Goal: Task Accomplishment & Management: Manage account settings

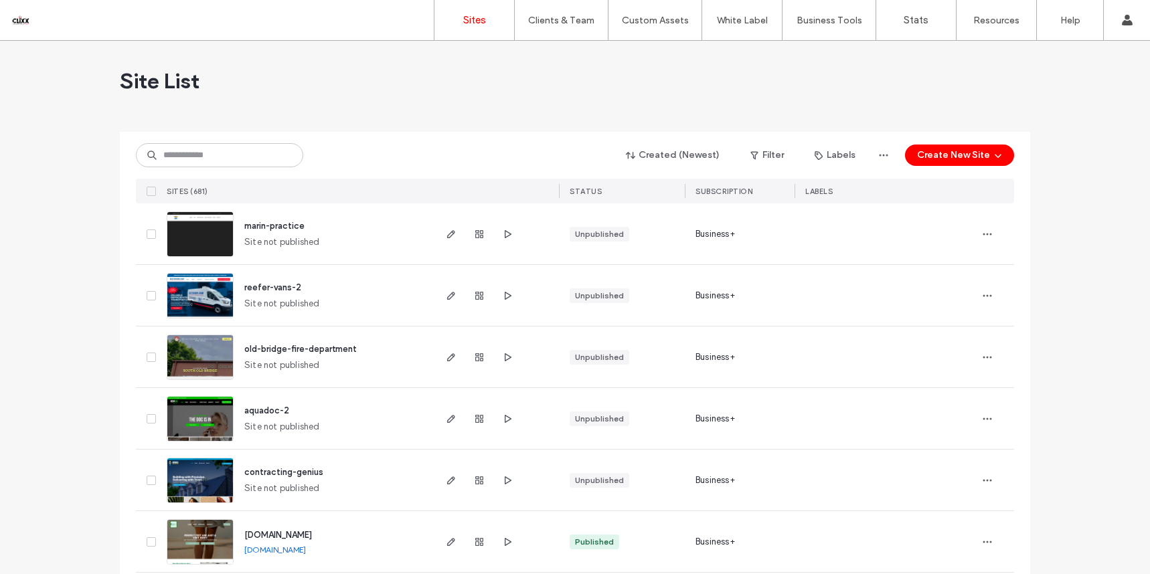
click at [170, 154] on input at bounding box center [219, 155] width 167 height 24
type input "*****"
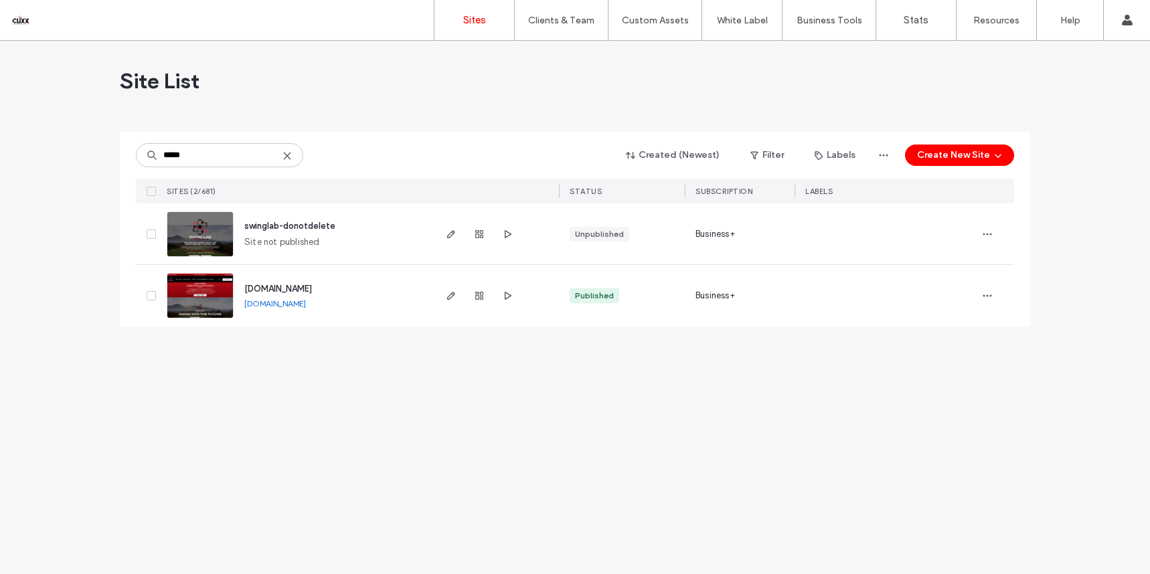
click at [300, 292] on span "www.swinglabgc.com" at bounding box center [278, 289] width 68 height 10
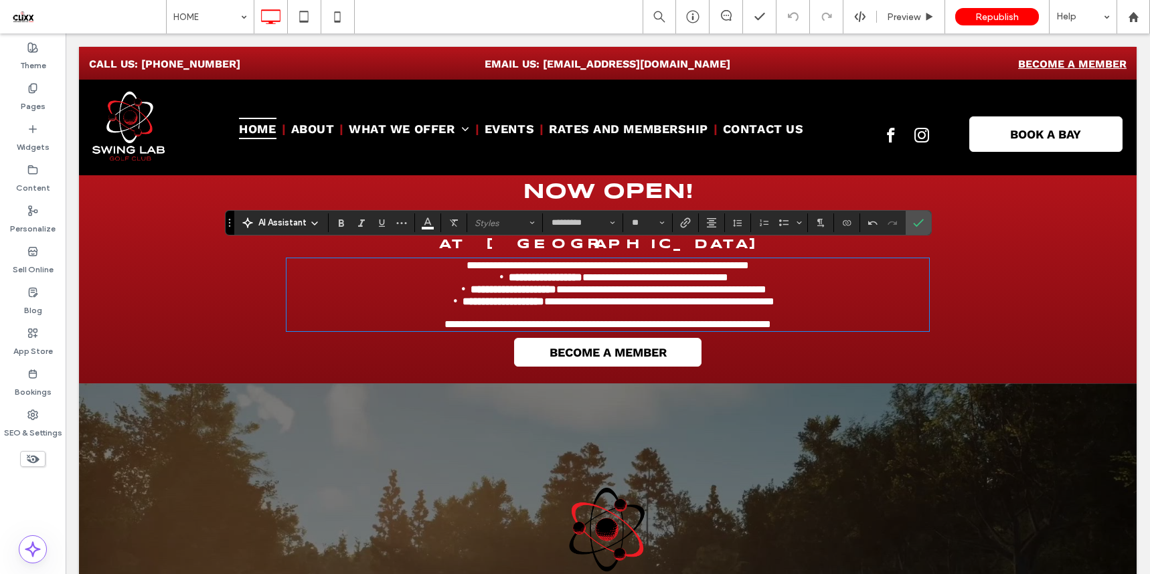
drag, startPoint x: 411, startPoint y: 313, endPoint x: 397, endPoint y: 315, distance: 14.2
click at [444, 319] on span "**********" at bounding box center [607, 324] width 327 height 10
drag, startPoint x: 541, startPoint y: 323, endPoint x: 814, endPoint y: 325, distance: 273.0
click at [814, 324] on div "**********" at bounding box center [607, 294] width 642 height 73
drag, startPoint x: 842, startPoint y: 319, endPoint x: 375, endPoint y: 307, distance: 467.2
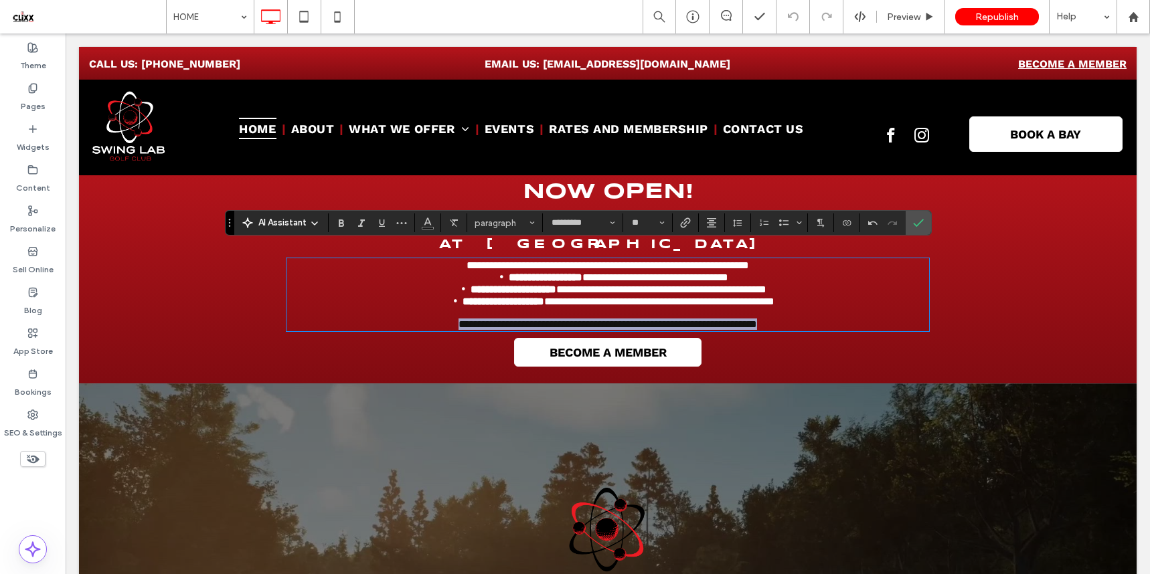
click at [363, 319] on p "**********" at bounding box center [607, 324] width 642 height 11
click at [342, 222] on icon "Bold" at bounding box center [341, 222] width 11 height 11
drag, startPoint x: 421, startPoint y: 225, endPoint x: 432, endPoint y: 225, distance: 10.7
click at [421, 225] on button "Color" at bounding box center [428, 222] width 20 height 19
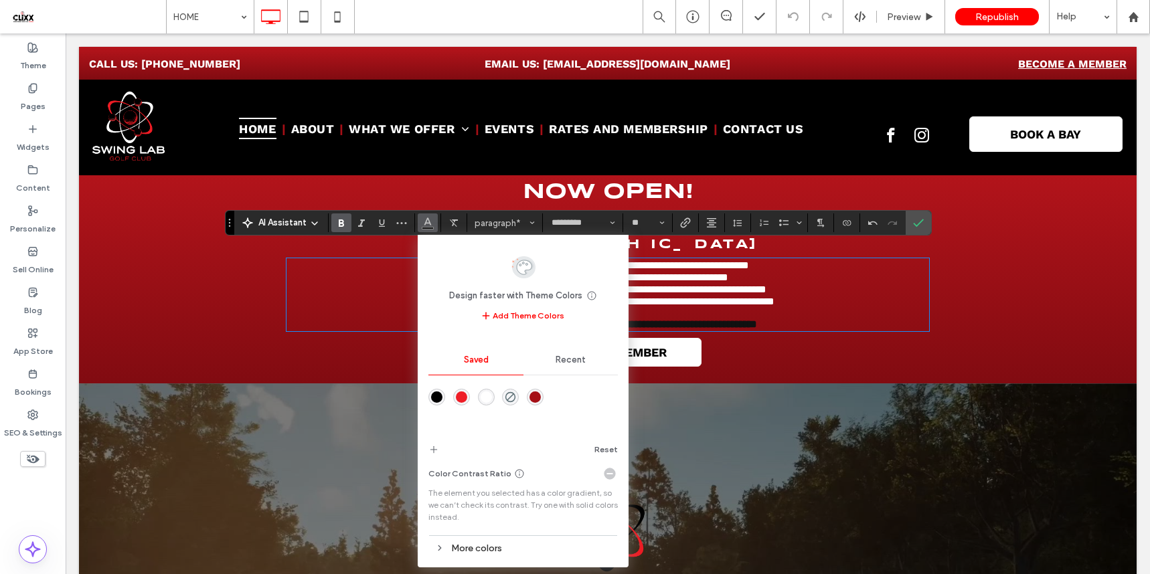
click at [490, 393] on div "rgba(255,255,255,1)" at bounding box center [485, 396] width 11 height 11
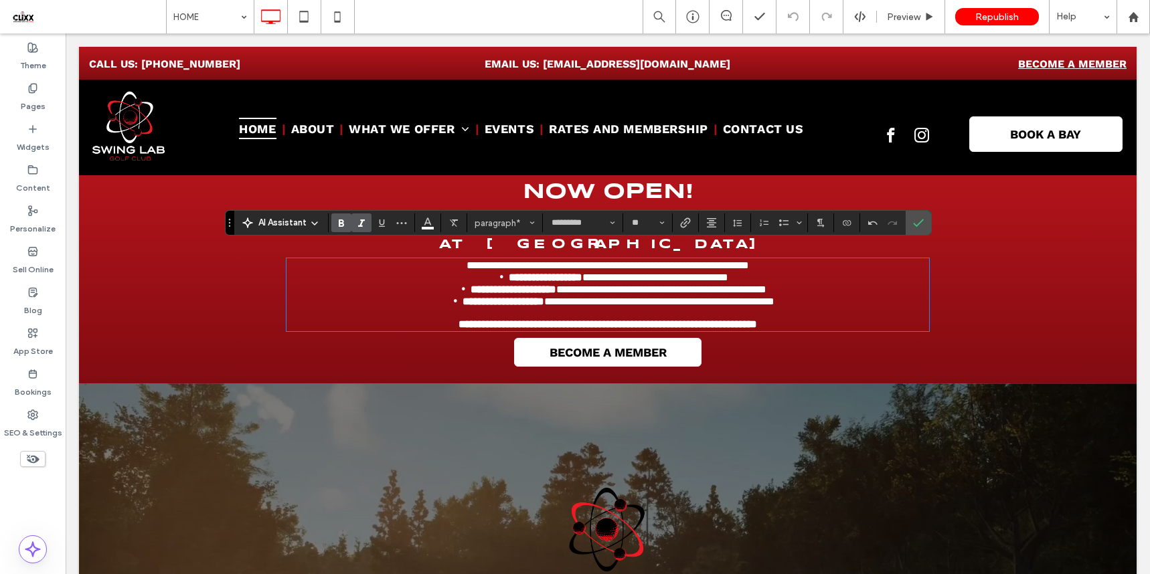
click at [360, 222] on icon "Italic" at bounding box center [361, 222] width 11 height 11
drag, startPoint x: 11, startPoint y: 89, endPoint x: 20, endPoint y: 91, distance: 8.9
click at [11, 89] on div "Pages" at bounding box center [33, 97] width 66 height 41
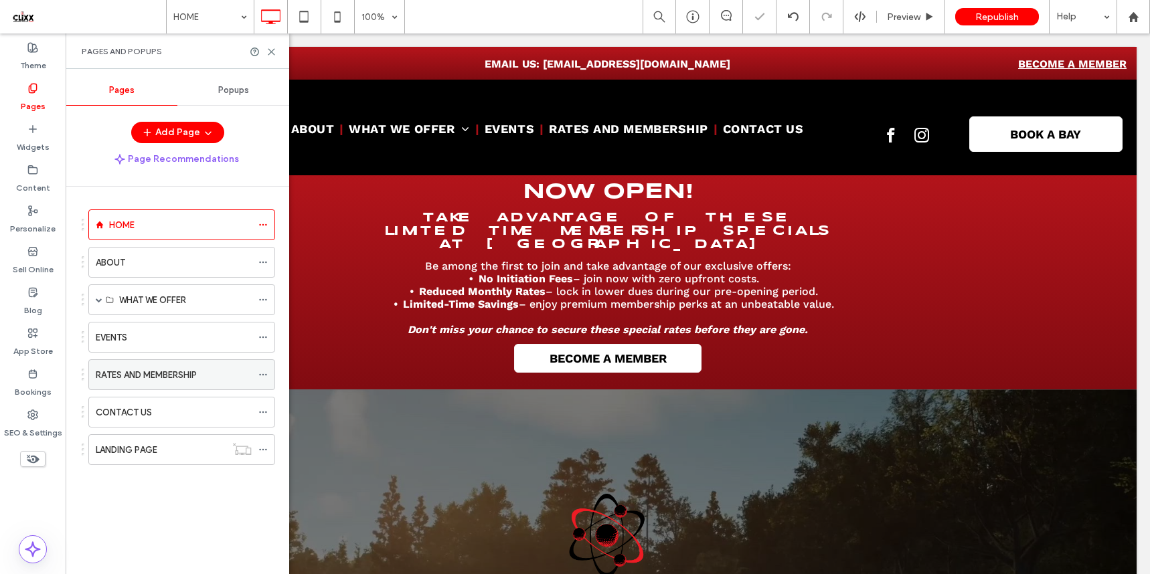
click at [126, 365] on div "RATES AND MEMBERSHIP" at bounding box center [174, 374] width 156 height 29
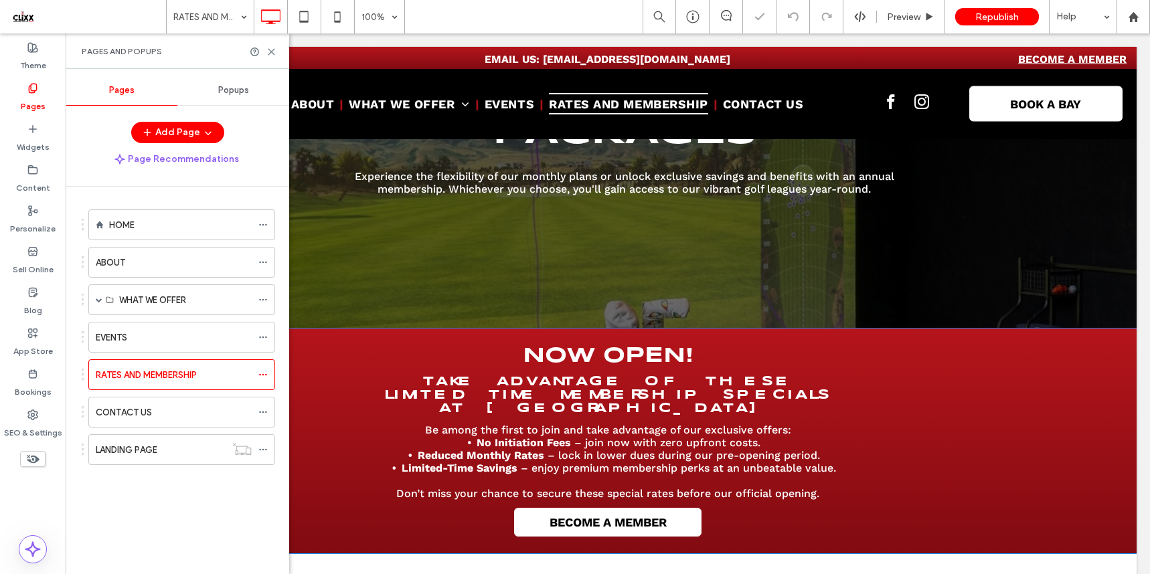
scroll to position [231, 0]
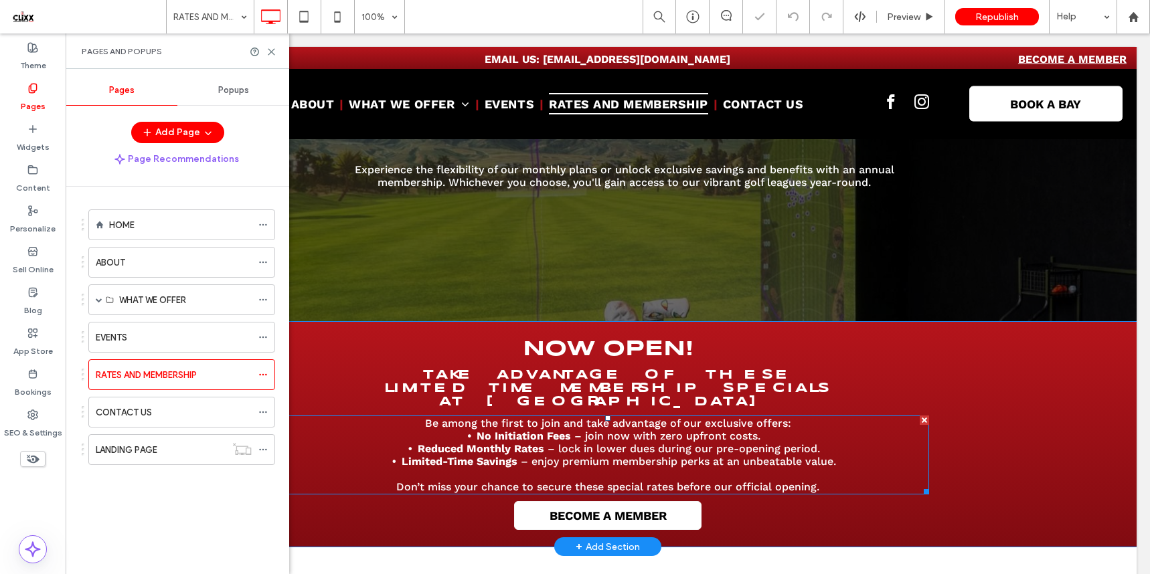
click at [495, 468] on p at bounding box center [607, 474] width 642 height 13
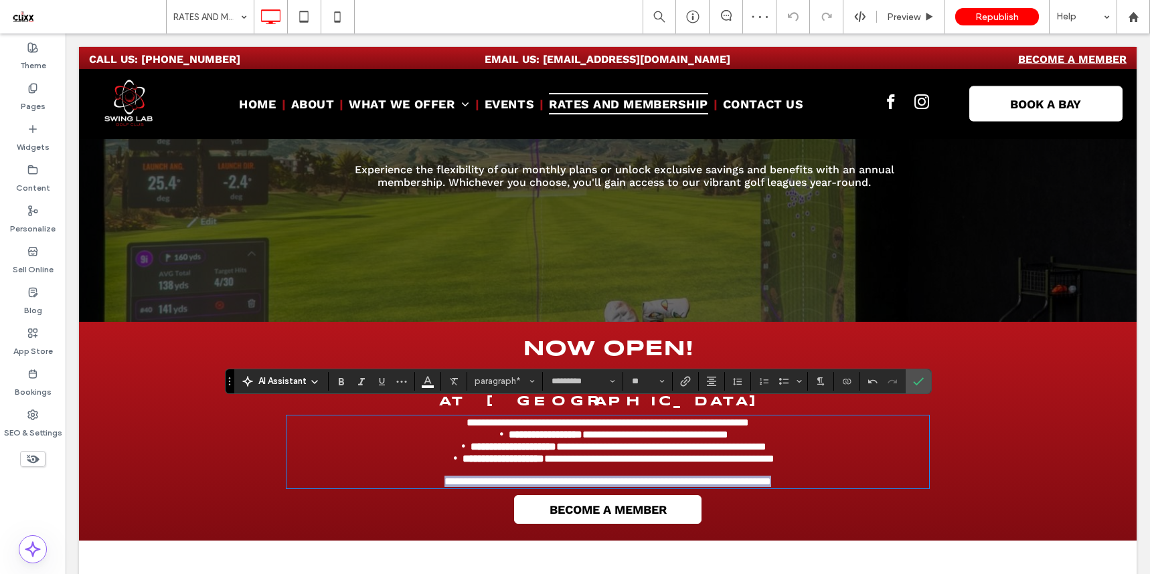
drag, startPoint x: 389, startPoint y: 475, endPoint x: 858, endPoint y: 484, distance: 469.2
click at [860, 484] on div "**********" at bounding box center [607, 431] width 642 height 199
drag, startPoint x: 859, startPoint y: 476, endPoint x: 389, endPoint y: 474, distance: 470.4
click at [389, 476] on p "**********" at bounding box center [607, 481] width 642 height 11
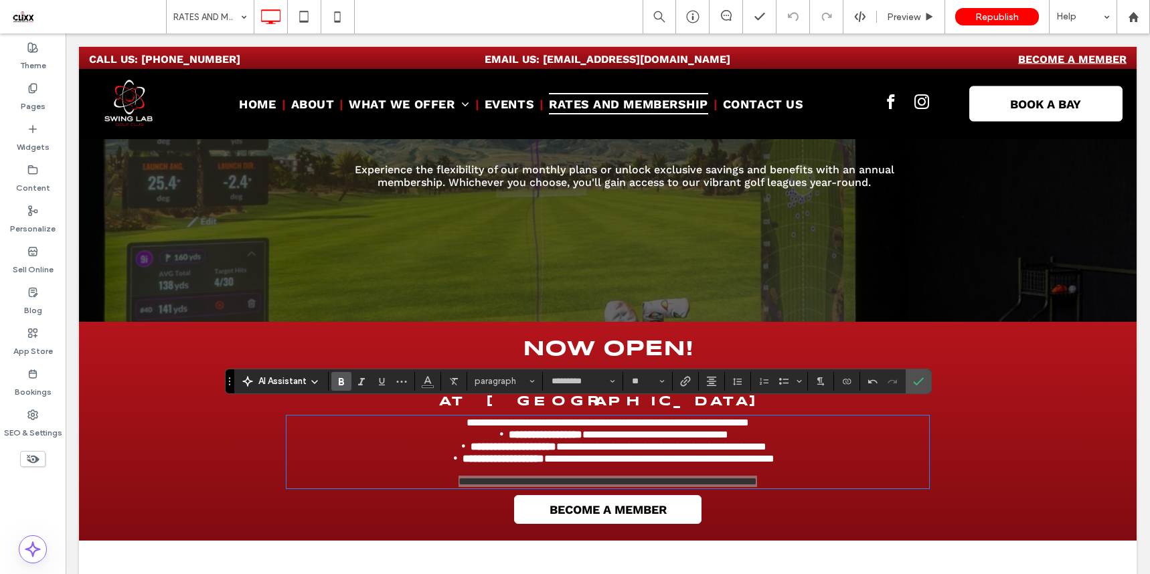
click at [343, 386] on icon "Bold" at bounding box center [341, 381] width 11 height 11
click at [361, 383] on use "Italic" at bounding box center [361, 381] width 7 height 7
click at [422, 382] on icon "Color" at bounding box center [427, 380] width 11 height 11
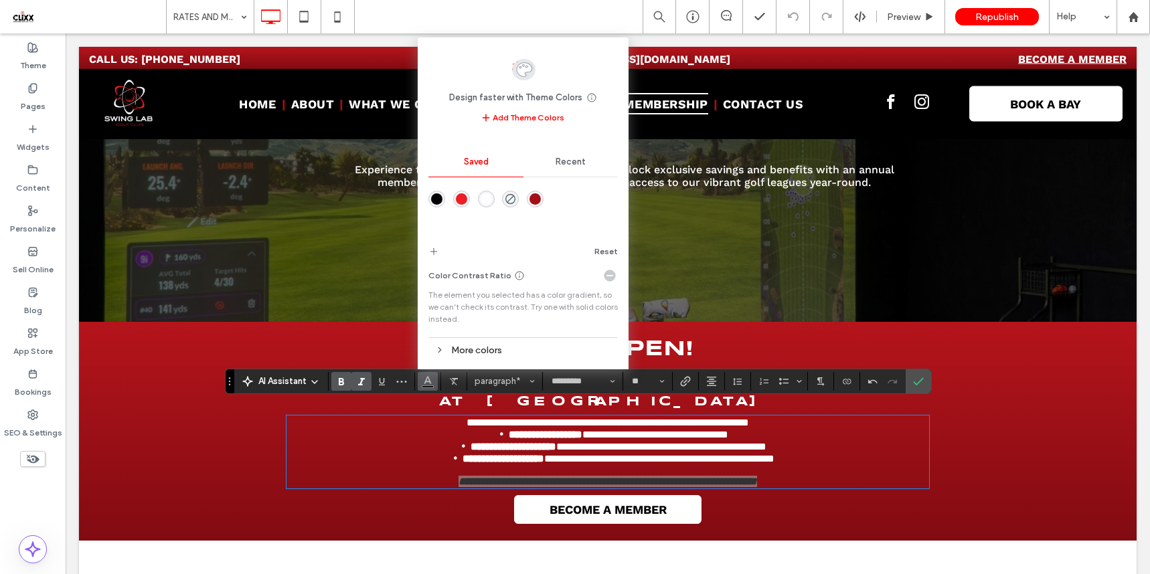
click at [486, 202] on div "rgba(255,255,255,1)" at bounding box center [485, 198] width 11 height 11
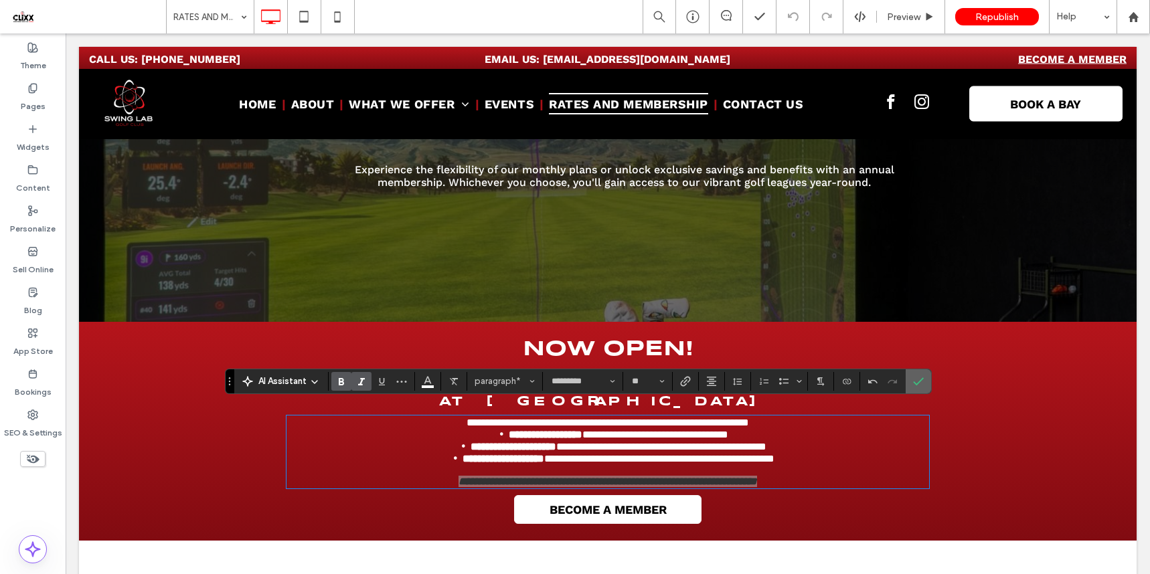
click at [917, 379] on icon "Confirm" at bounding box center [918, 381] width 11 height 11
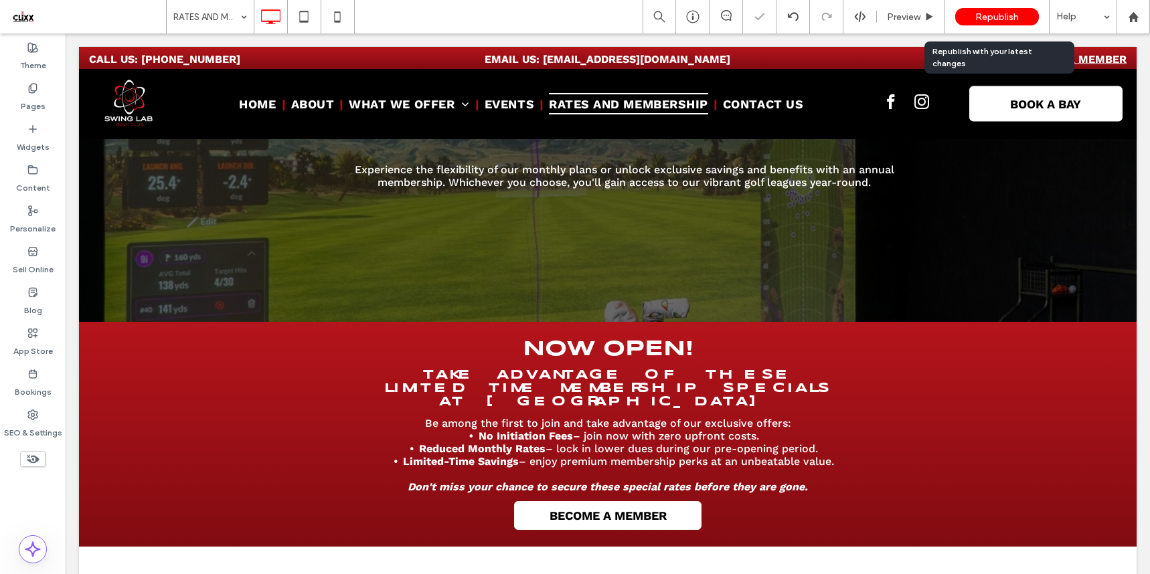
click at [1015, 18] on span "Republish" at bounding box center [996, 16] width 43 height 11
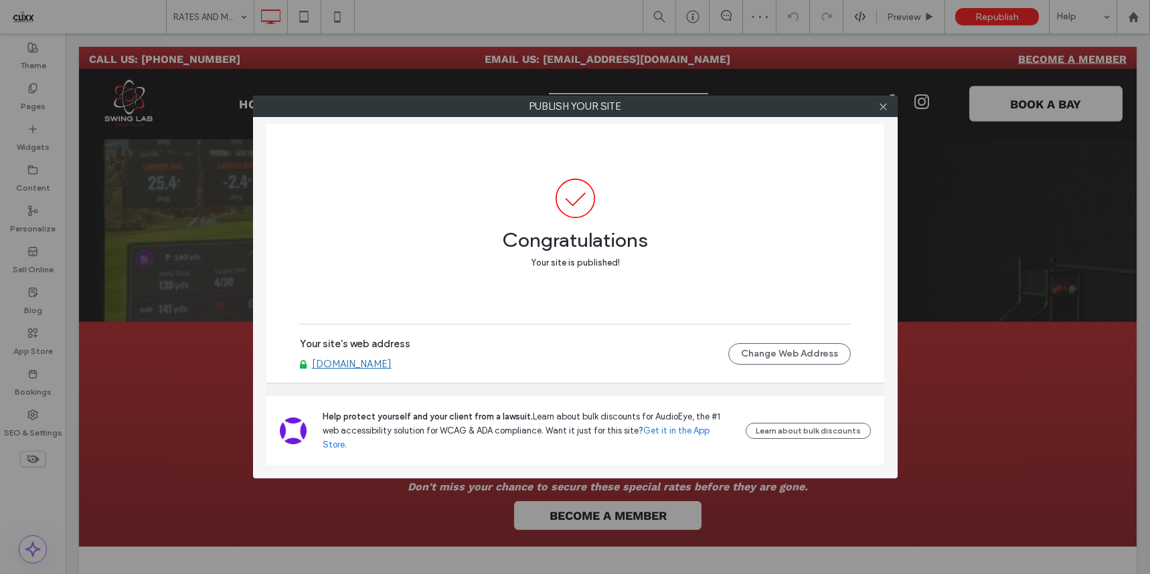
drag, startPoint x: 885, startPoint y: 147, endPoint x: 884, endPoint y: 138, distance: 9.5
click at [885, 147] on div "Publish your site Congratulations Your site is published! Your site's web addre…" at bounding box center [575, 287] width 644 height 383
drag, startPoint x: 884, startPoint y: 104, endPoint x: 826, endPoint y: 187, distance: 101.9
click at [884, 104] on icon at bounding box center [883, 107] width 10 height 10
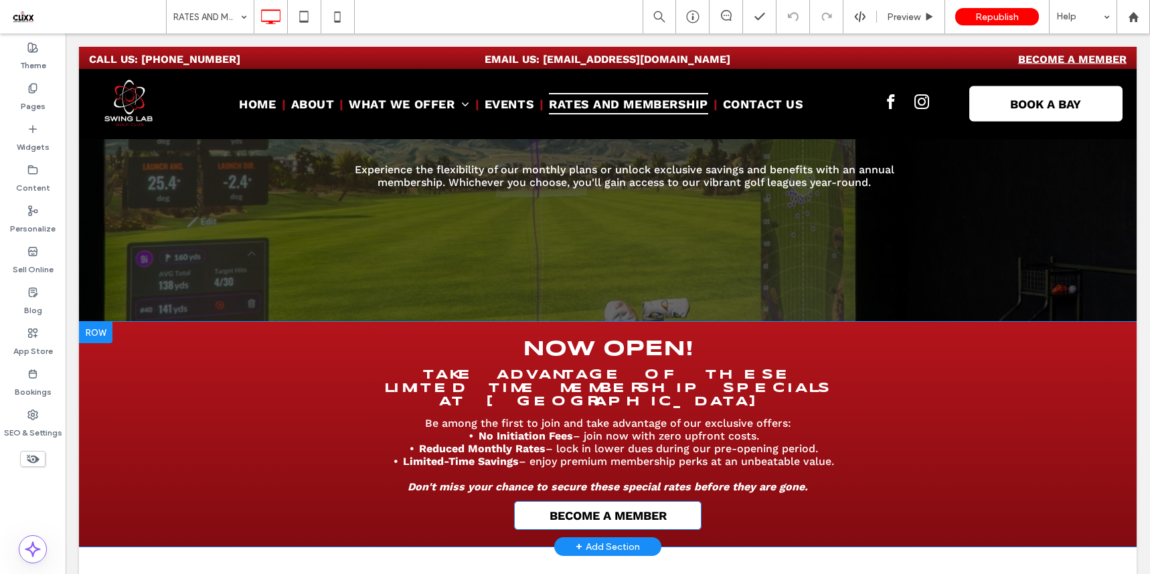
click at [628, 509] on span "BECOME A MEMBER" at bounding box center [607, 516] width 117 height 14
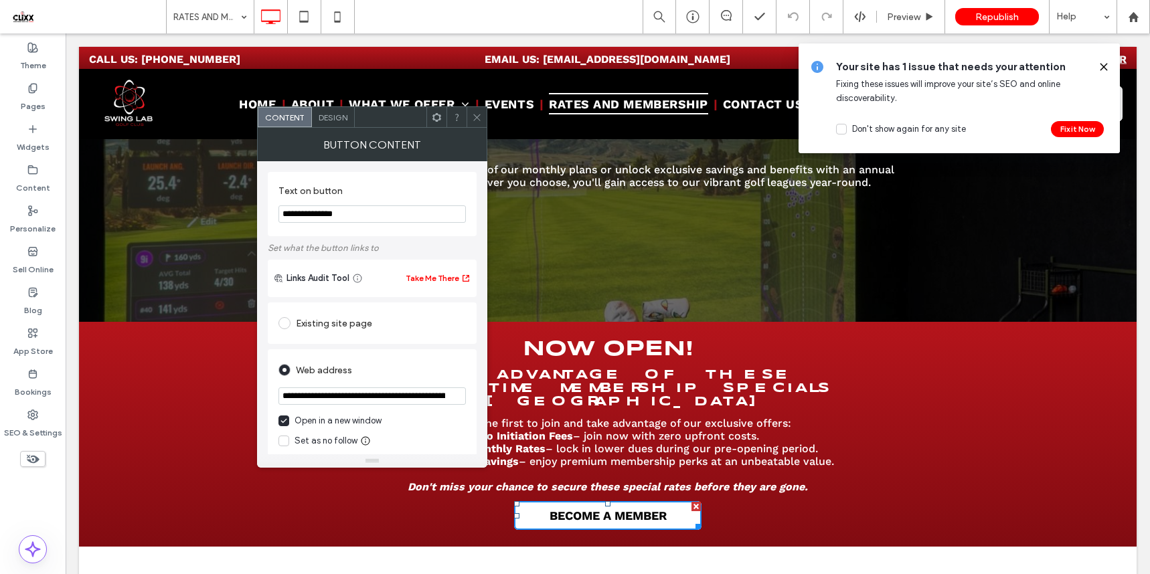
click at [381, 401] on input "**********" at bounding box center [371, 395] width 187 height 17
paste input "url"
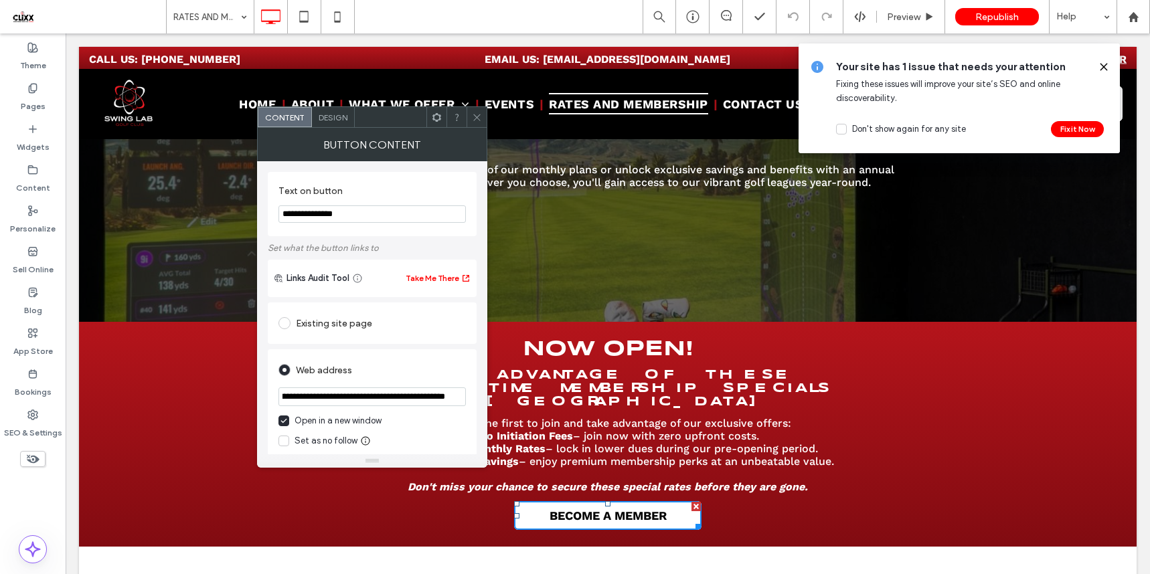
type input "**********"
drag, startPoint x: 470, startPoint y: 118, endPoint x: 484, endPoint y: 118, distance: 14.1
click at [472, 118] on div at bounding box center [476, 117] width 20 height 20
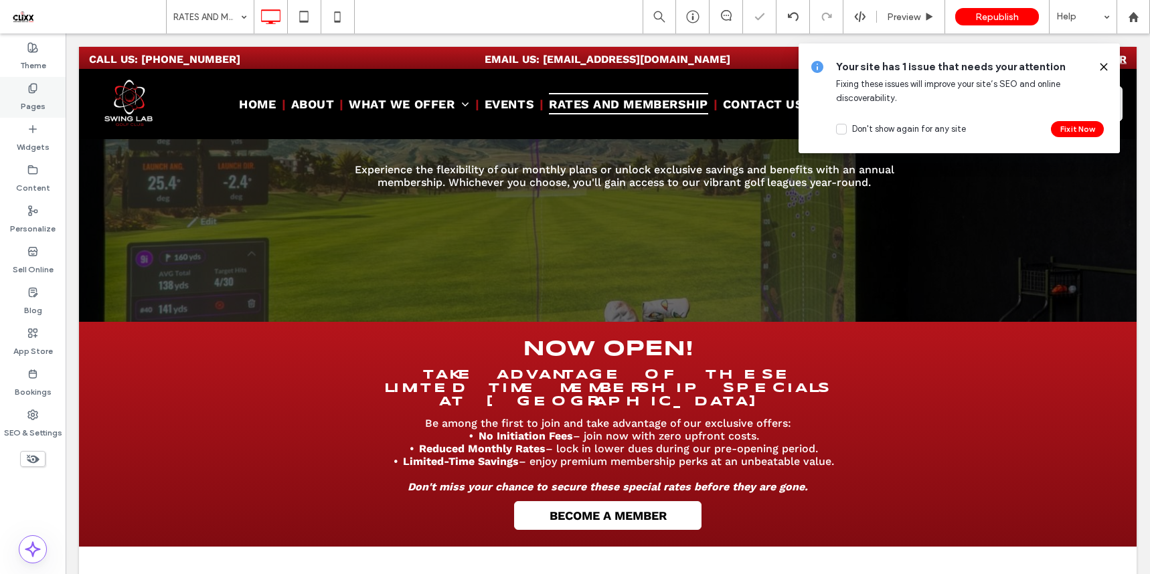
click at [45, 94] on div "Pages" at bounding box center [33, 97] width 66 height 41
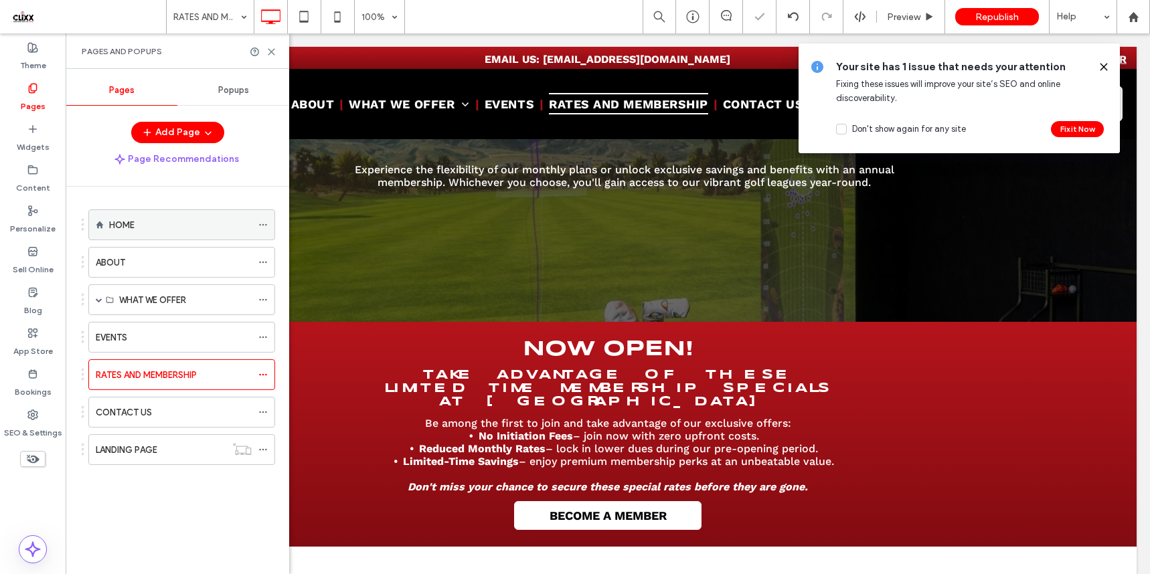
click at [171, 213] on div "HOME" at bounding box center [180, 224] width 143 height 29
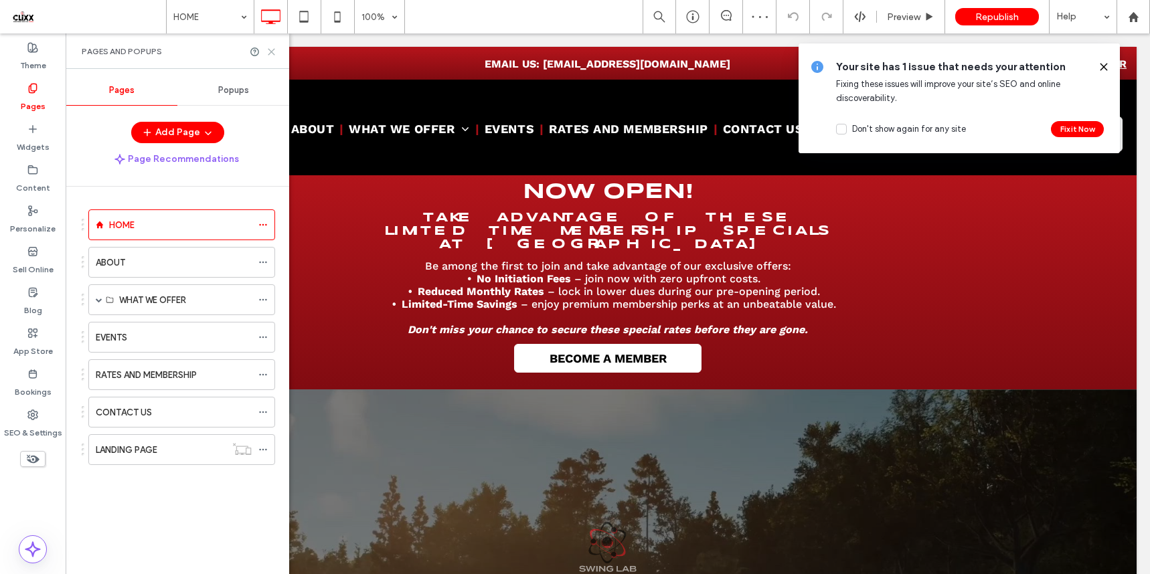
click at [272, 56] on icon at bounding box center [271, 52] width 10 height 10
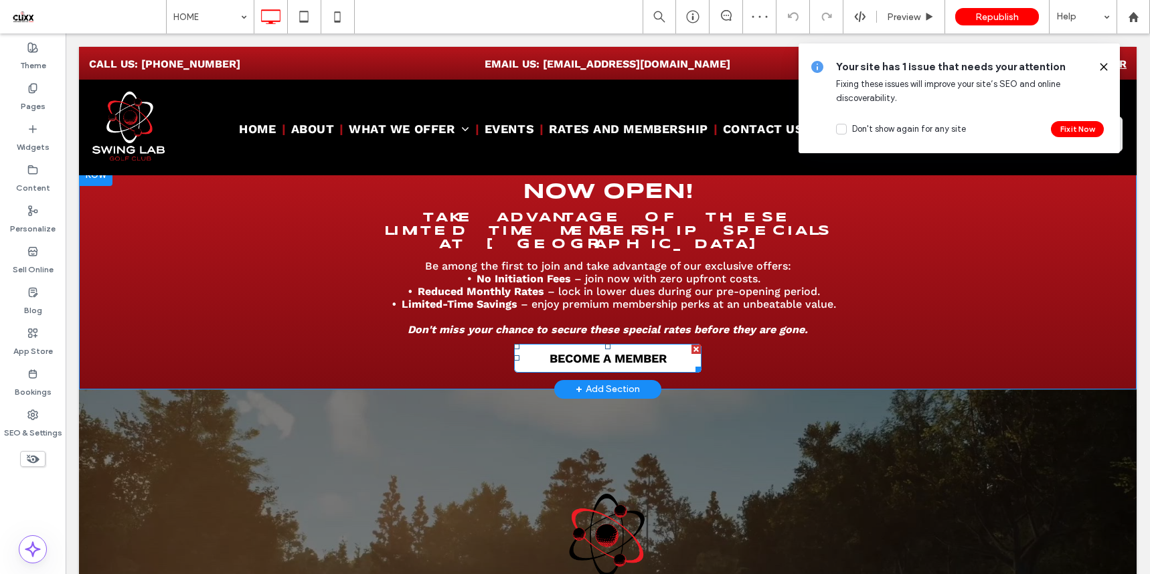
click at [652, 357] on link "BECOME A MEMBER" at bounding box center [607, 358] width 187 height 29
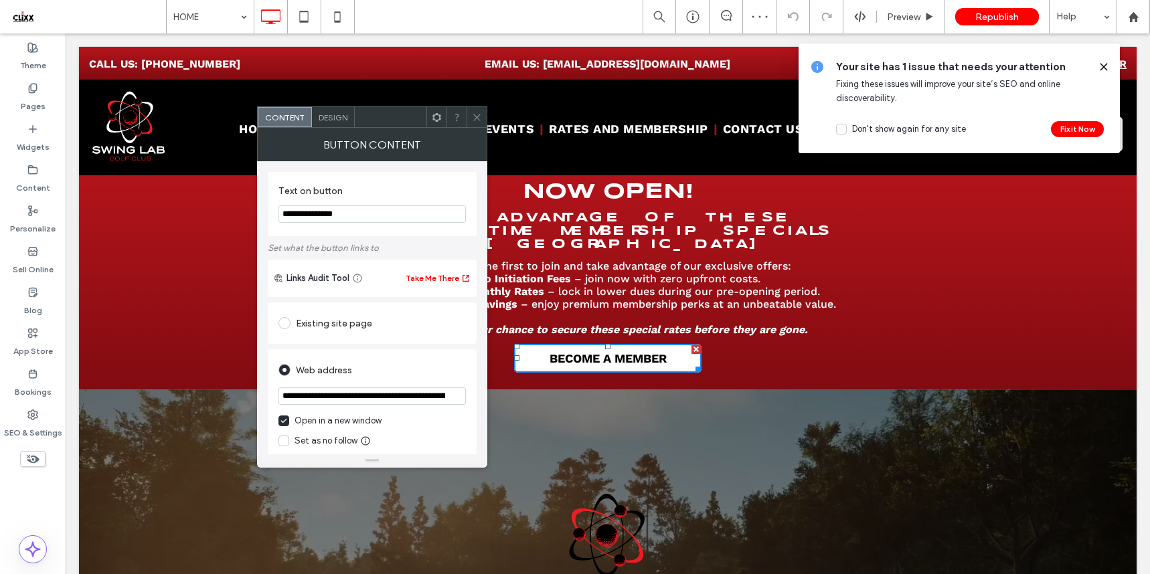
click at [382, 391] on input "**********" at bounding box center [371, 395] width 187 height 17
paste input "url"
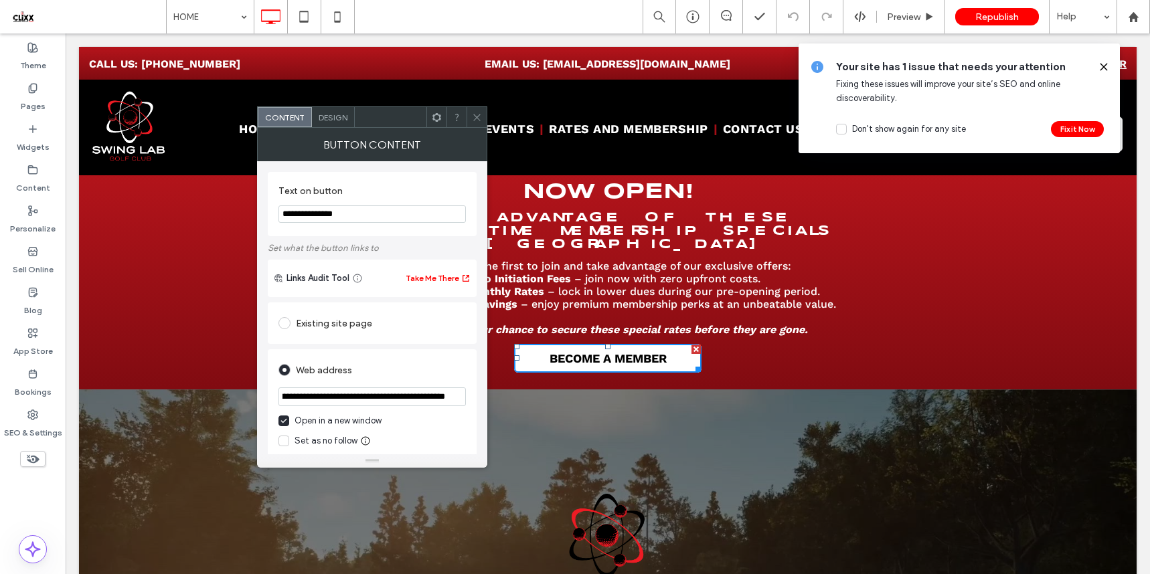
type input "**********"
click at [476, 112] on icon at bounding box center [477, 117] width 10 height 10
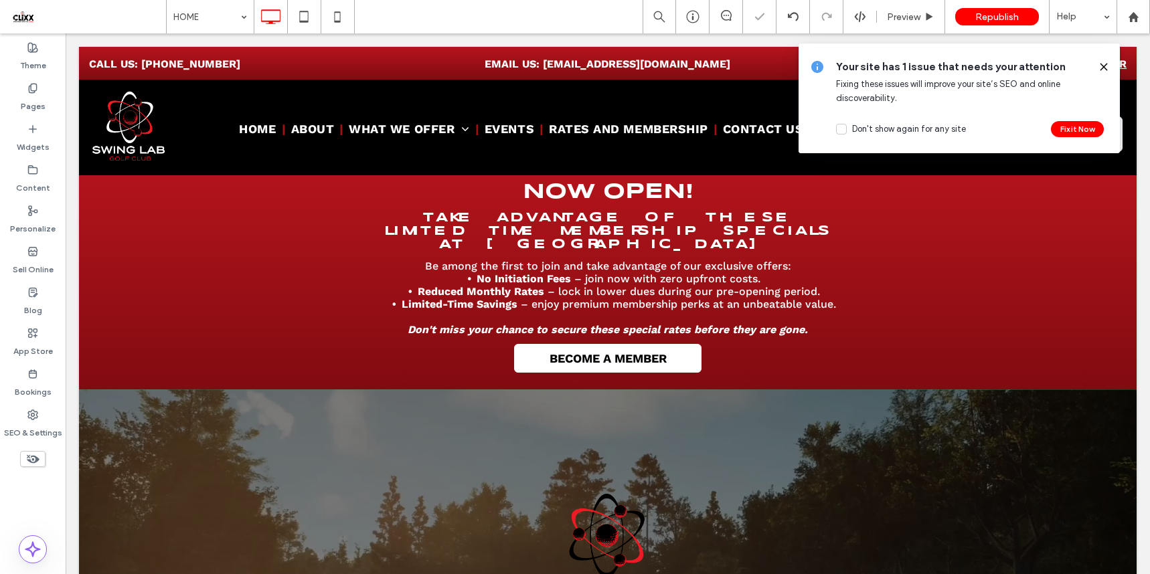
click at [1098, 66] on icon at bounding box center [1103, 67] width 11 height 11
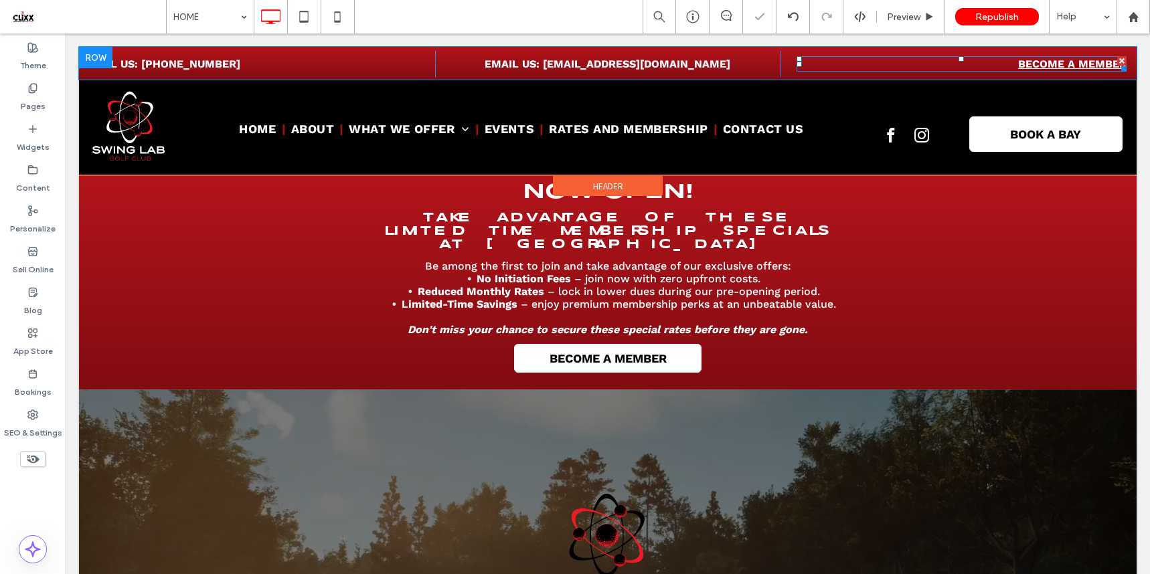
click at [1046, 65] on strong "BECOME A MEMBER" at bounding box center [1072, 64] width 108 height 13
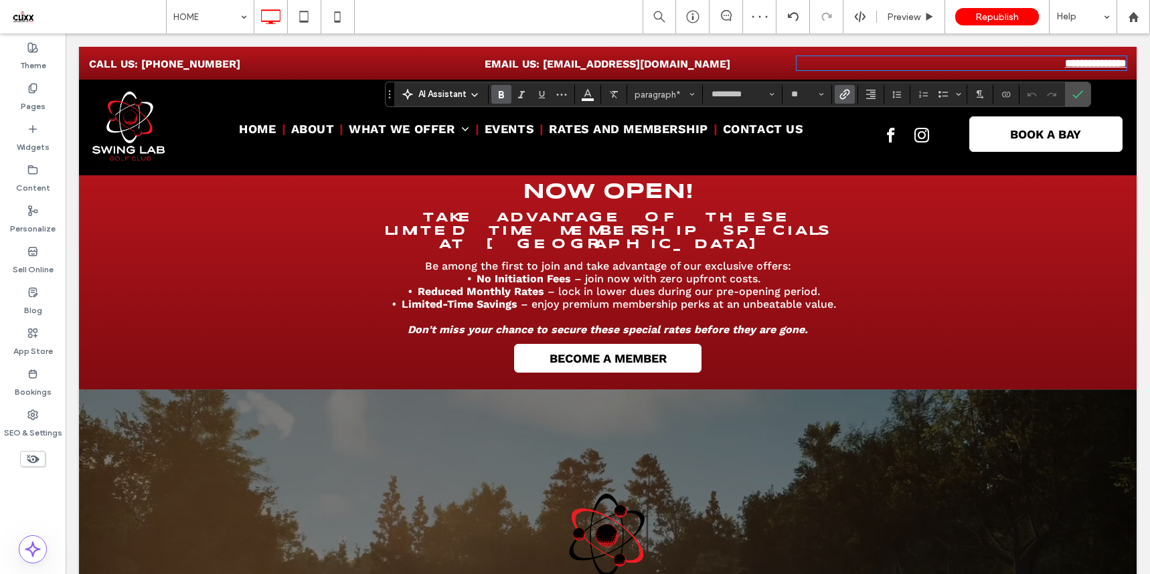
click at [850, 97] on label "Link" at bounding box center [844, 94] width 20 height 19
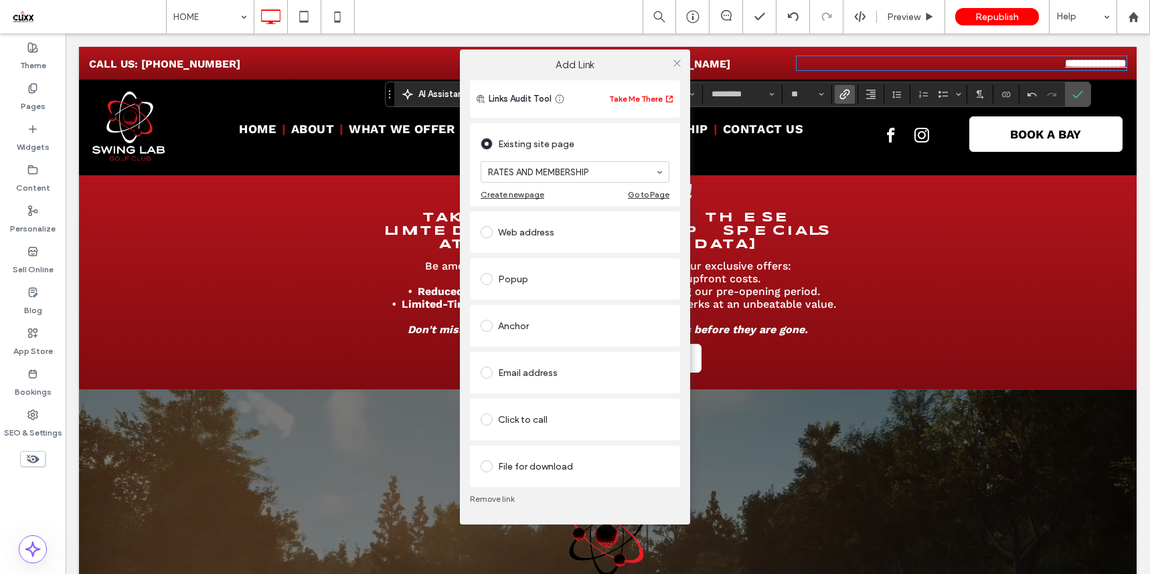
click at [507, 230] on div "Web address" at bounding box center [574, 231] width 189 height 21
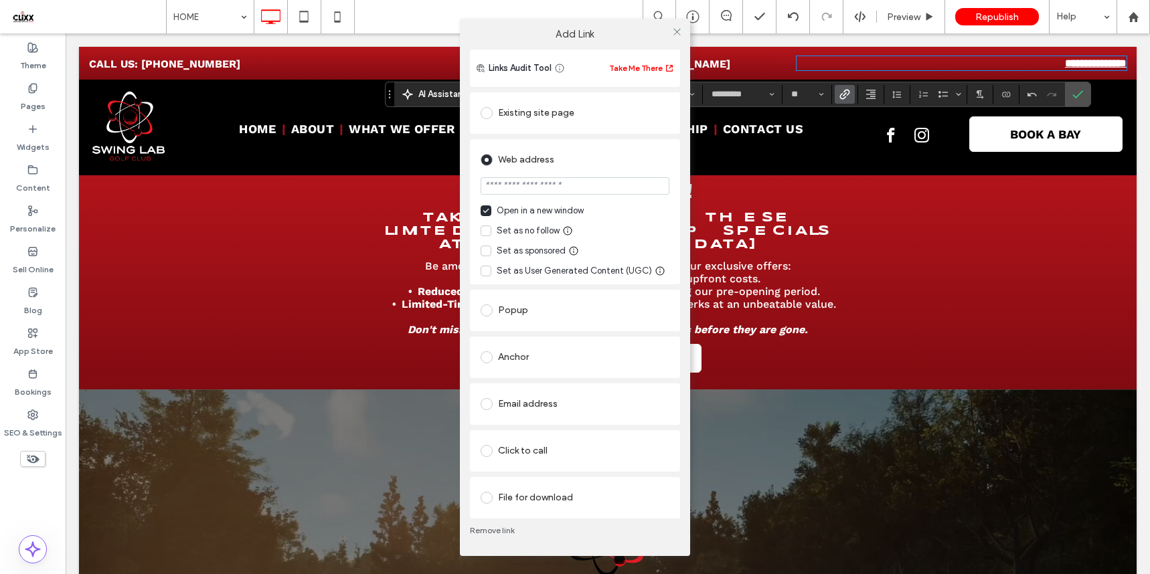
click at [511, 191] on input "url" at bounding box center [574, 185] width 189 height 17
type input "**********"
click at [673, 29] on icon at bounding box center [677, 32] width 10 height 10
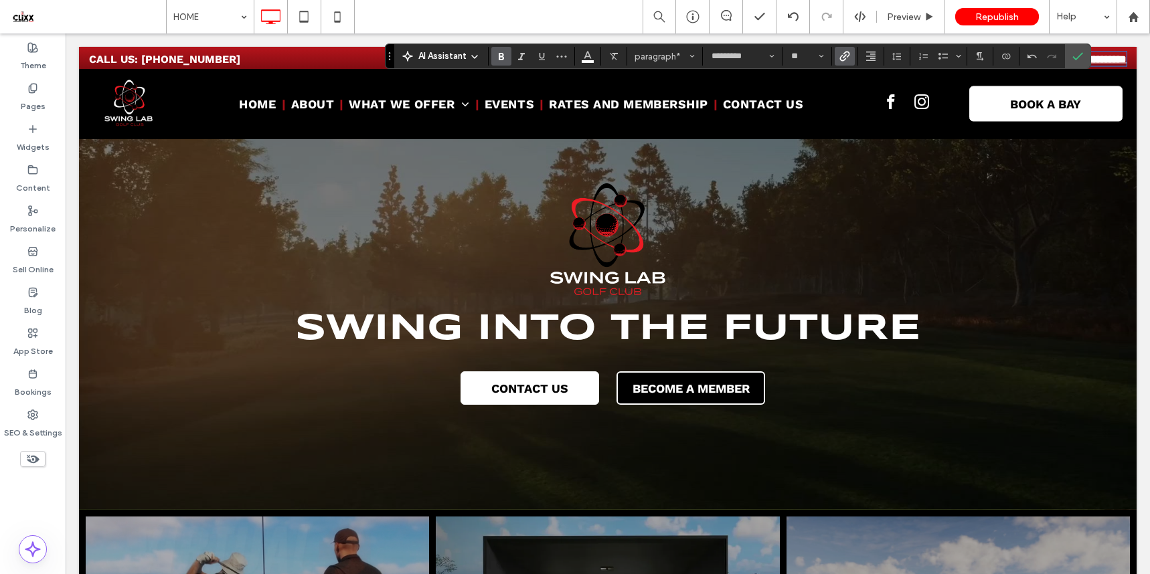
scroll to position [310, 0]
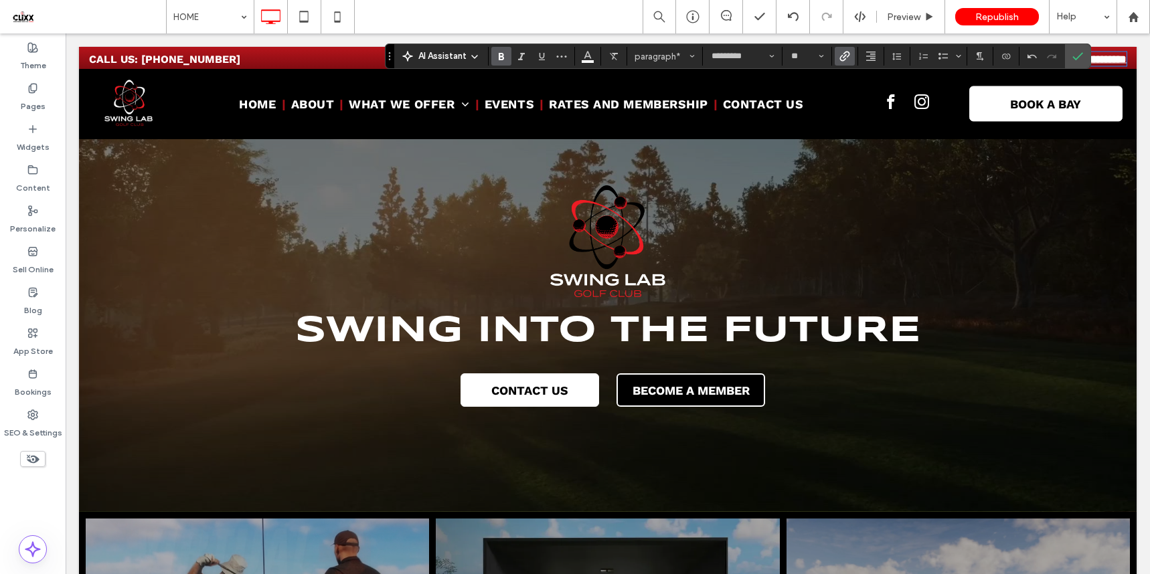
click at [709, 373] on link "BECOME A MEMBER" at bounding box center [690, 389] width 149 height 33
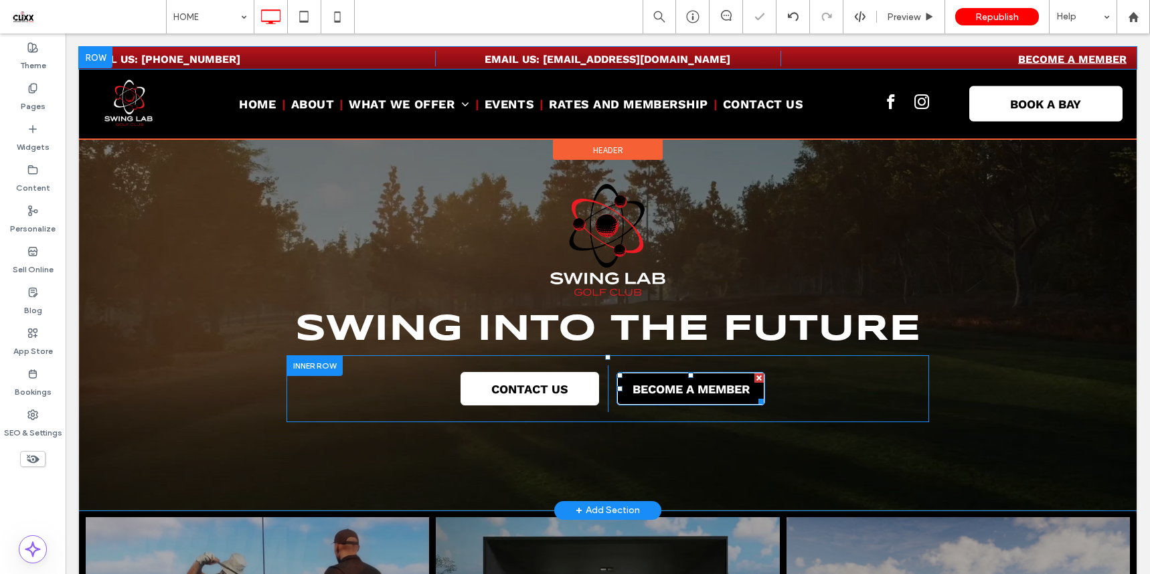
click at [681, 382] on span "BECOME A MEMBER" at bounding box center [690, 389] width 117 height 14
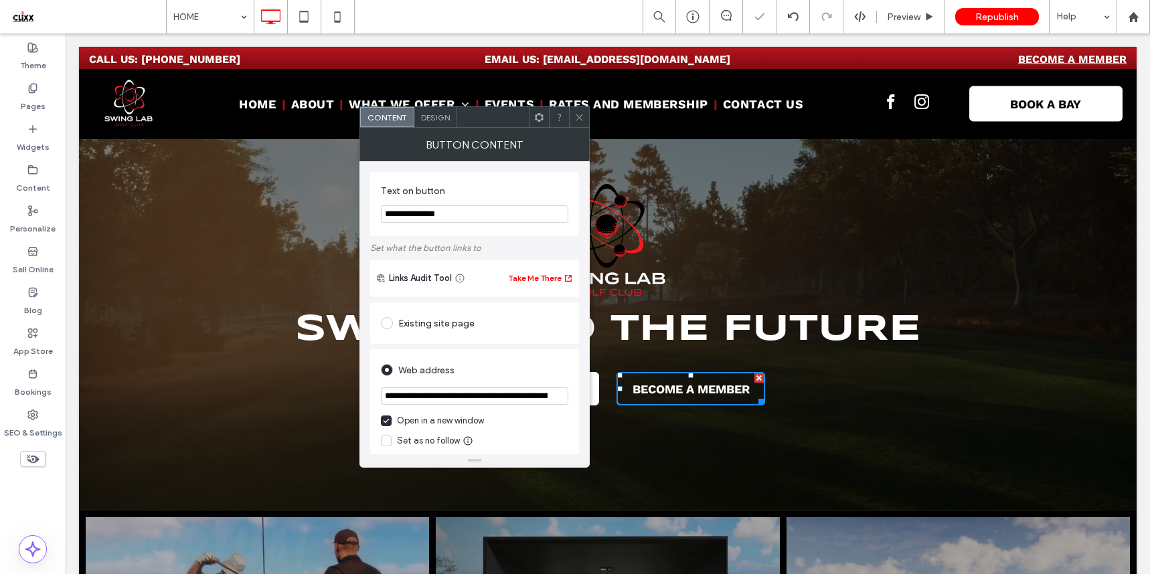
click at [448, 392] on input "**********" at bounding box center [474, 395] width 187 height 17
paste input "url"
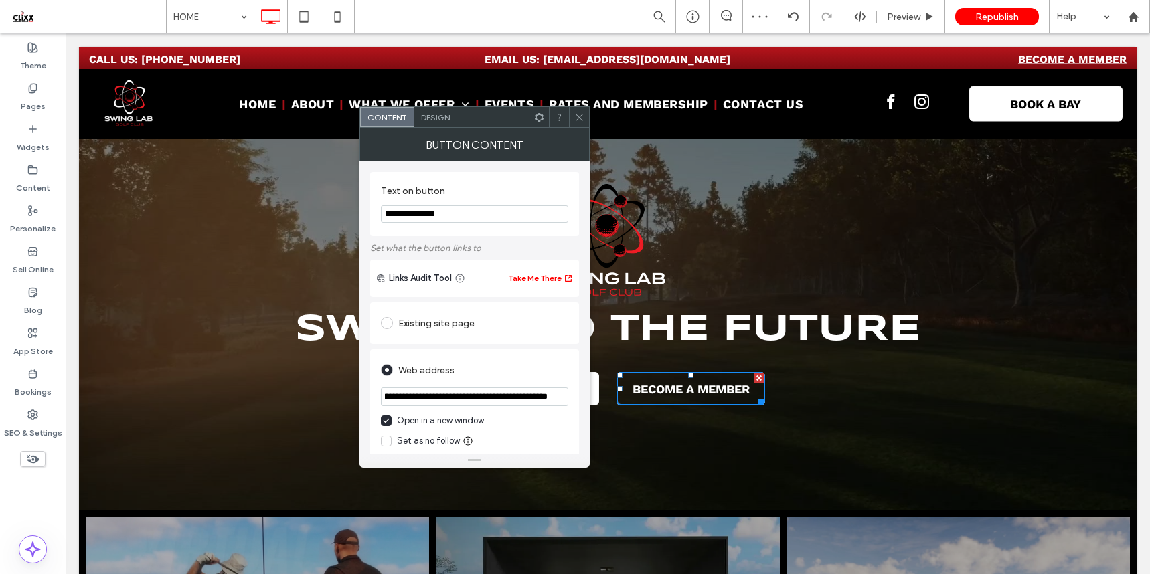
type input "**********"
drag, startPoint x: 580, startPoint y: 114, endPoint x: 587, endPoint y: 119, distance: 8.6
click at [580, 114] on icon at bounding box center [579, 117] width 10 height 10
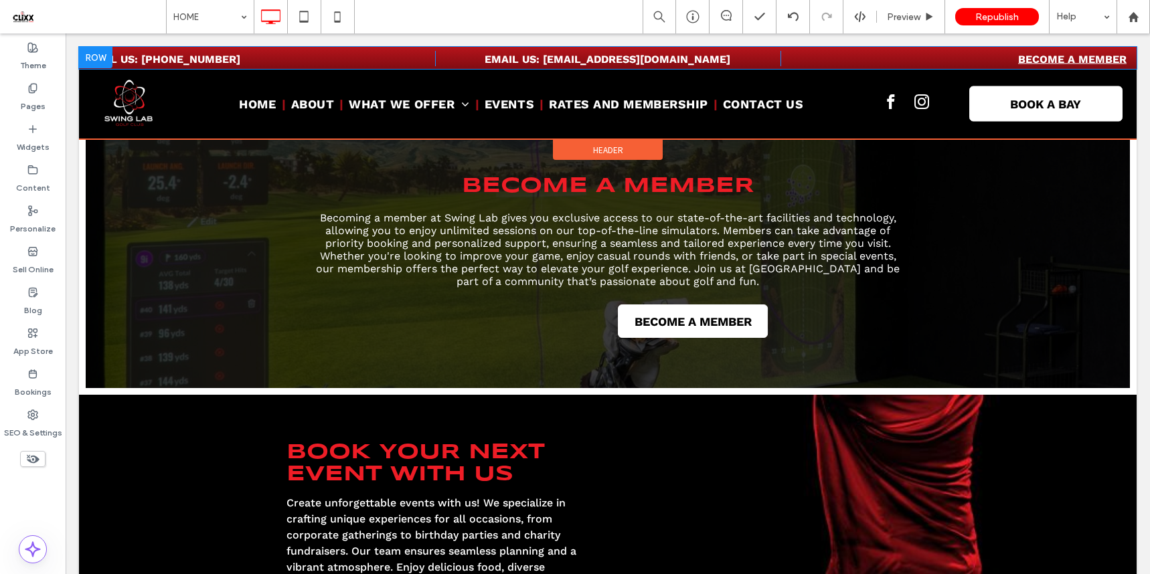
scroll to position [1599, 0]
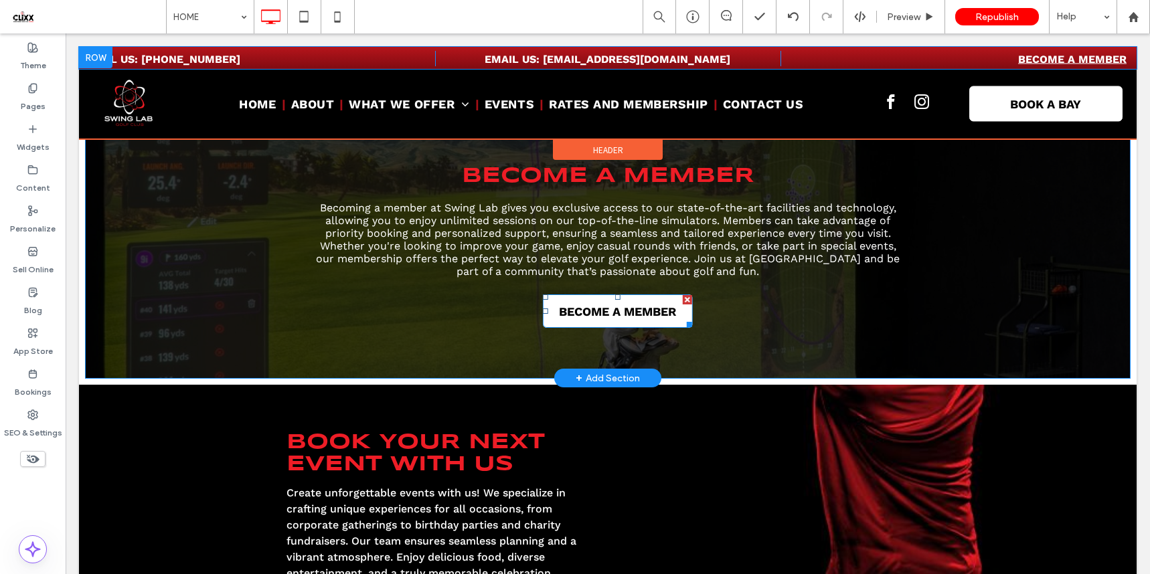
click at [603, 304] on span "BECOME A MEMBER" at bounding box center [617, 311] width 117 height 14
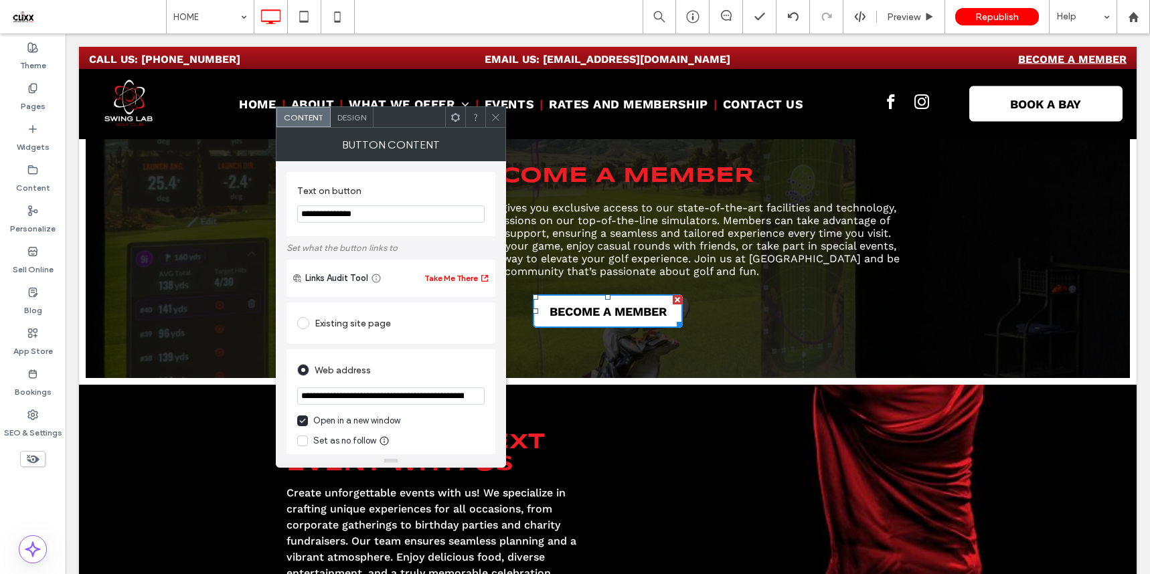
click at [375, 397] on input "**********" at bounding box center [390, 395] width 187 height 17
paste input "url"
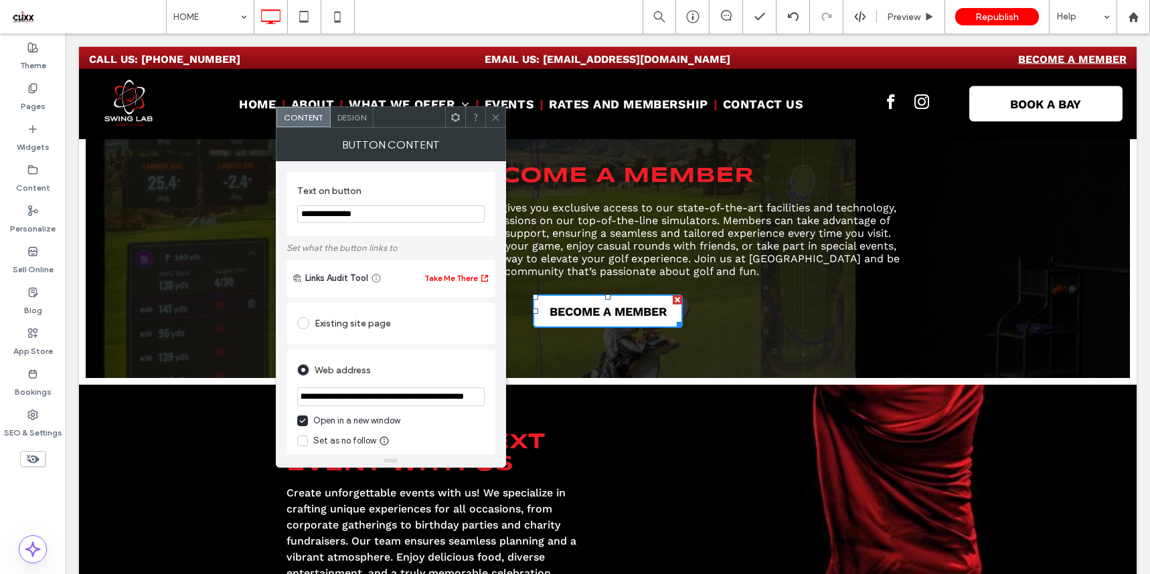
type input "**********"
click at [492, 127] on div "Content Design" at bounding box center [391, 116] width 230 height 21
click at [495, 122] on span at bounding box center [495, 117] width 10 height 20
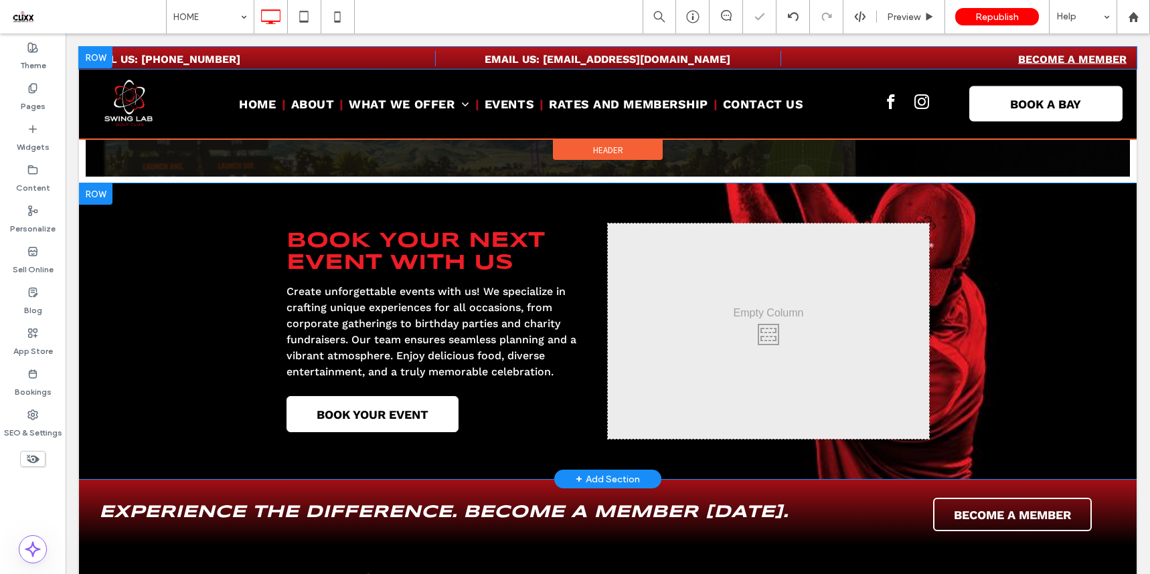
scroll to position [1937, 0]
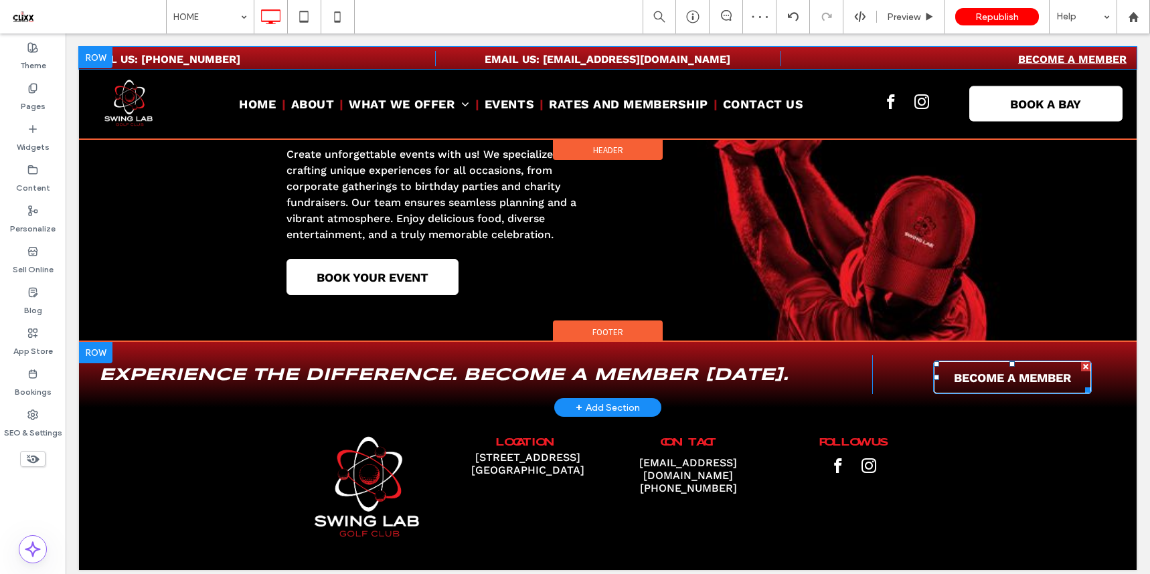
click at [1035, 371] on span "BECOME A MEMBER" at bounding box center [1012, 378] width 117 height 14
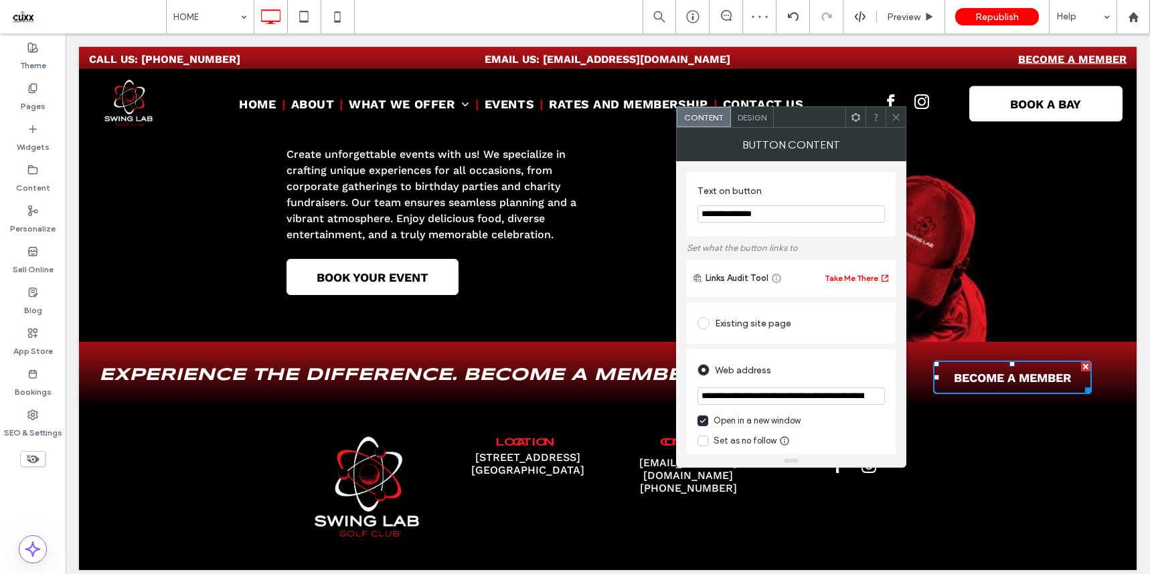
click at [788, 395] on input "**********" at bounding box center [790, 395] width 187 height 17
paste input "url"
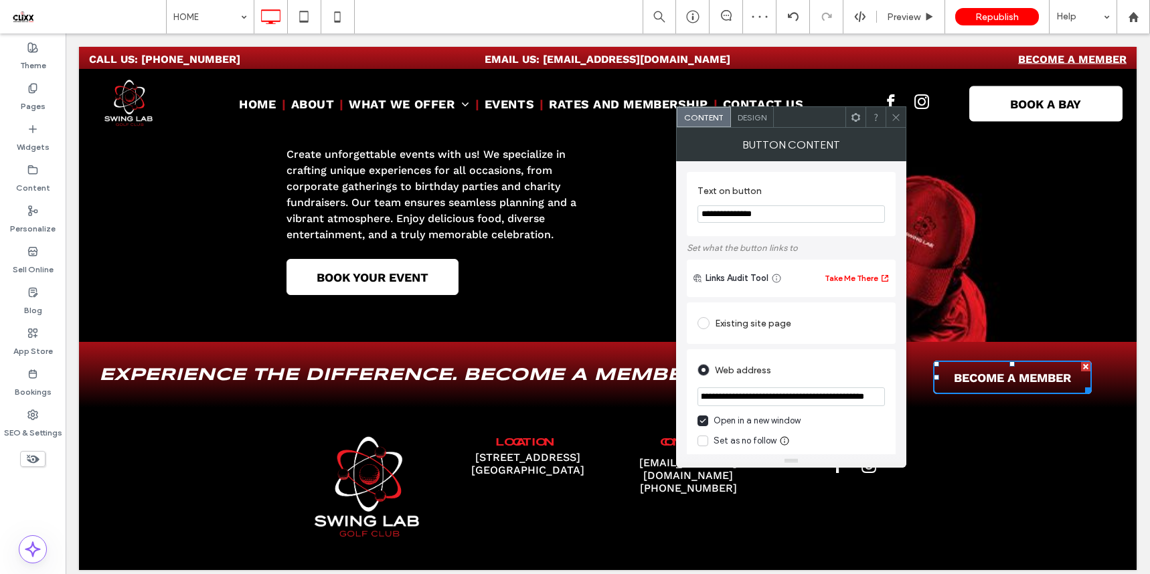
type input "**********"
click at [893, 112] on icon at bounding box center [896, 117] width 10 height 10
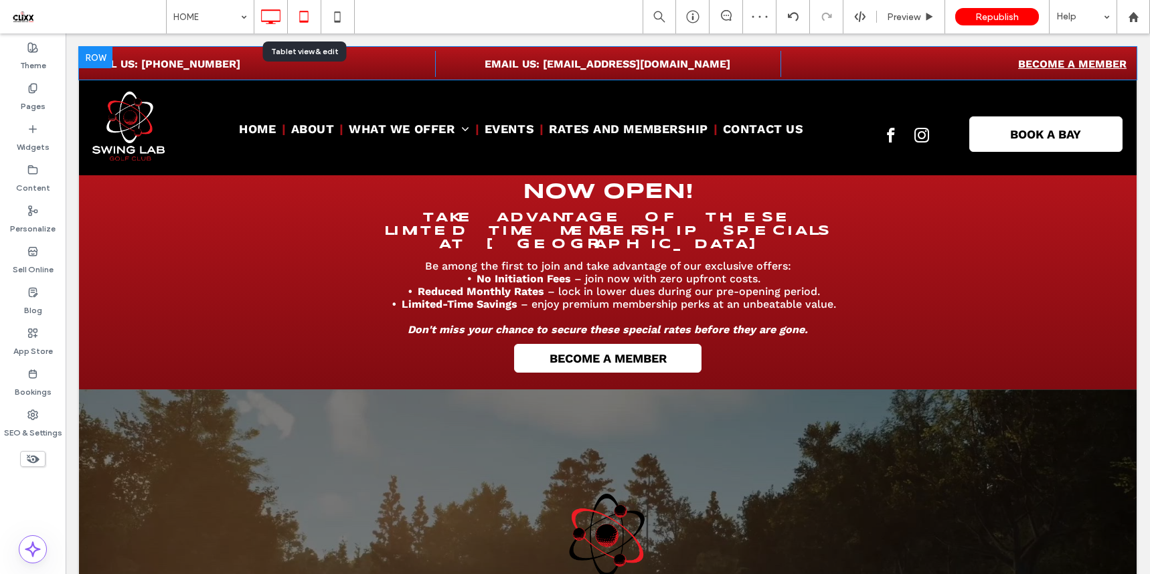
click at [306, 14] on icon at bounding box center [303, 16] width 27 height 27
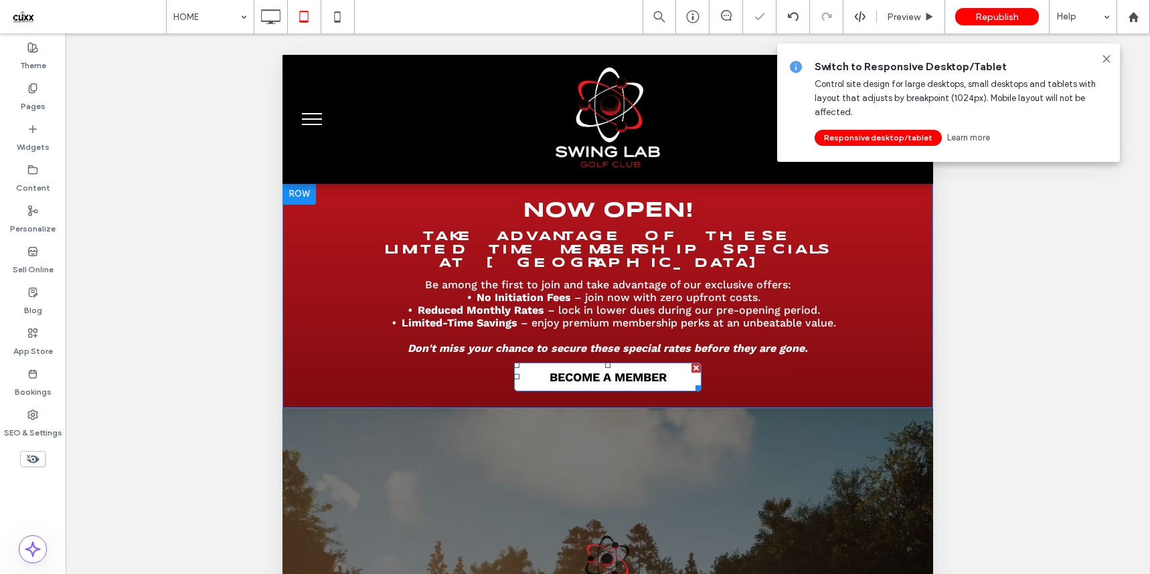
click at [608, 370] on span "BECOME A MEMBER" at bounding box center [607, 377] width 117 height 14
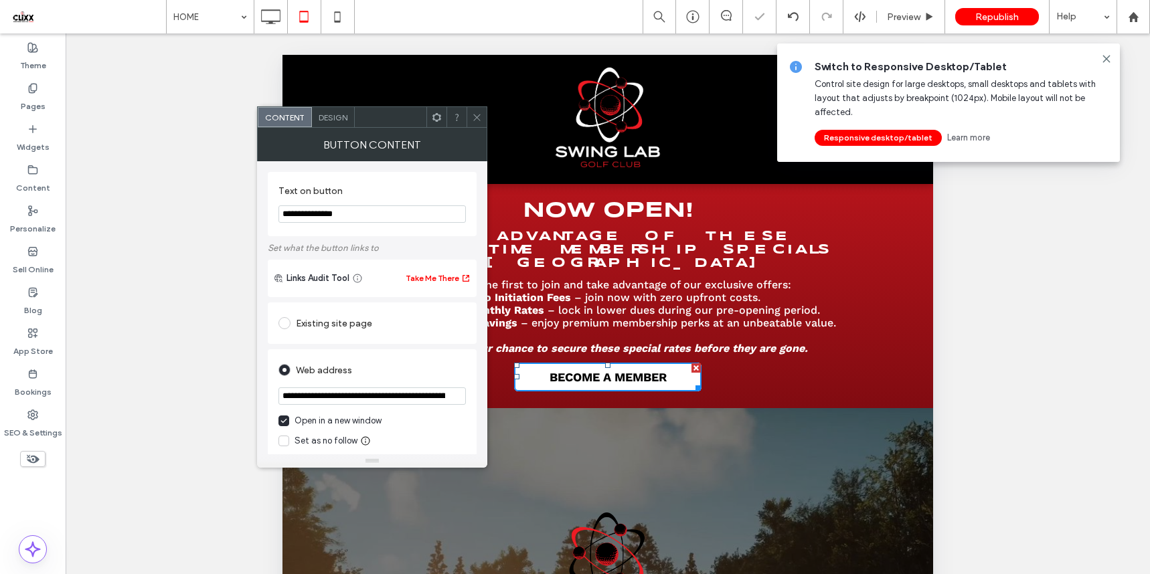
drag, startPoint x: 418, startPoint y: 402, endPoint x: 381, endPoint y: 399, distance: 36.2
click at [418, 402] on input "**********" at bounding box center [371, 395] width 187 height 17
drag, startPoint x: 378, startPoint y: 400, endPoint x: 477, endPoint y: 306, distance: 136.3
click at [482, 404] on div "**********" at bounding box center [372, 307] width 230 height 293
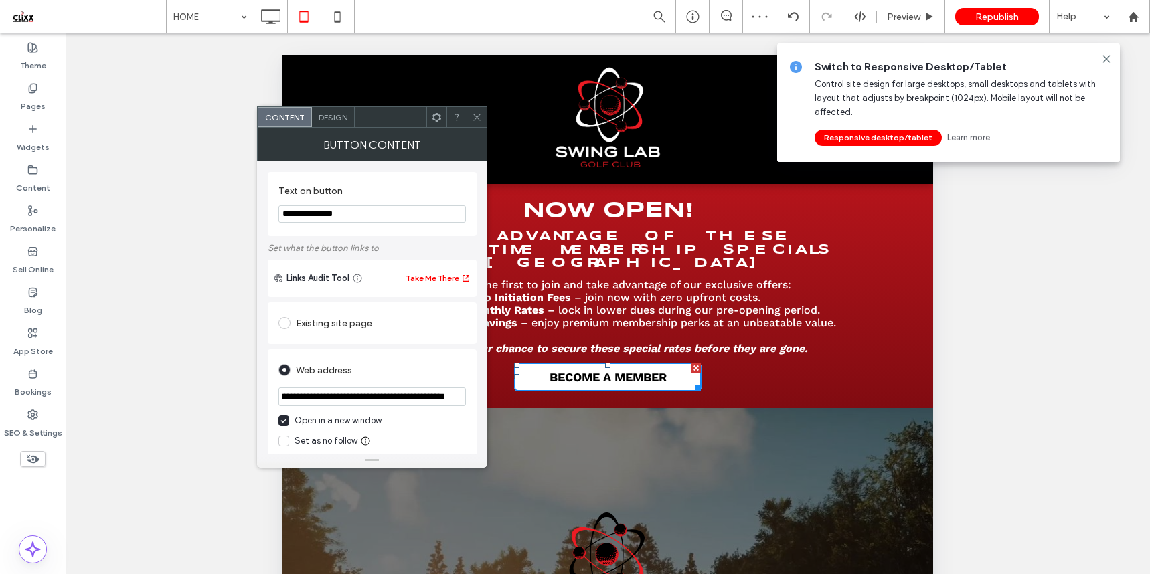
drag, startPoint x: 470, startPoint y: 112, endPoint x: 480, endPoint y: 125, distance: 17.1
click at [469, 112] on div at bounding box center [476, 117] width 20 height 20
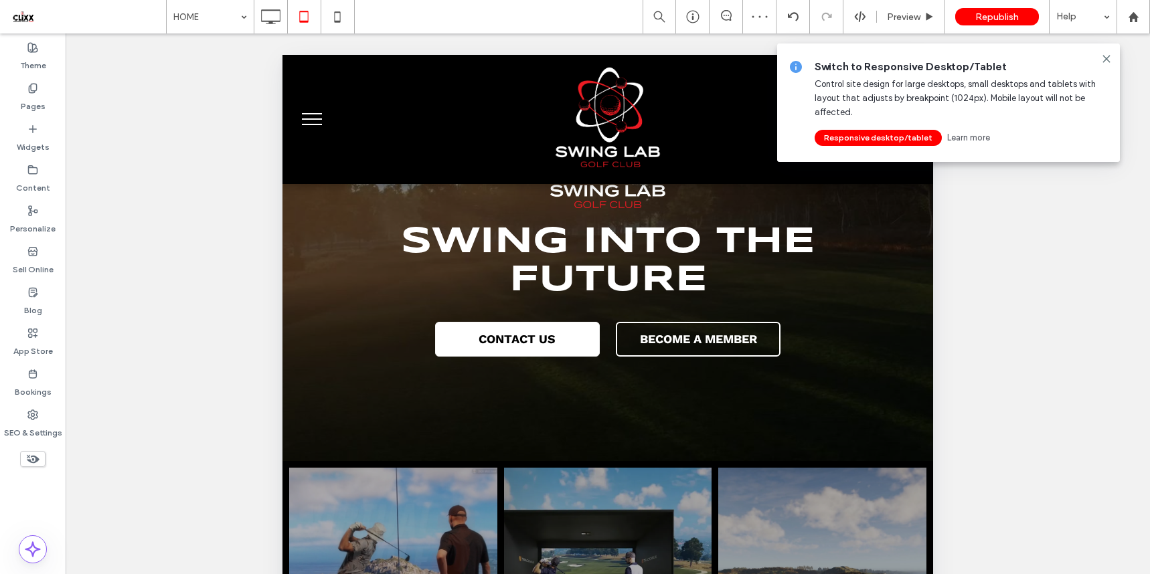
scroll to position [445, 0]
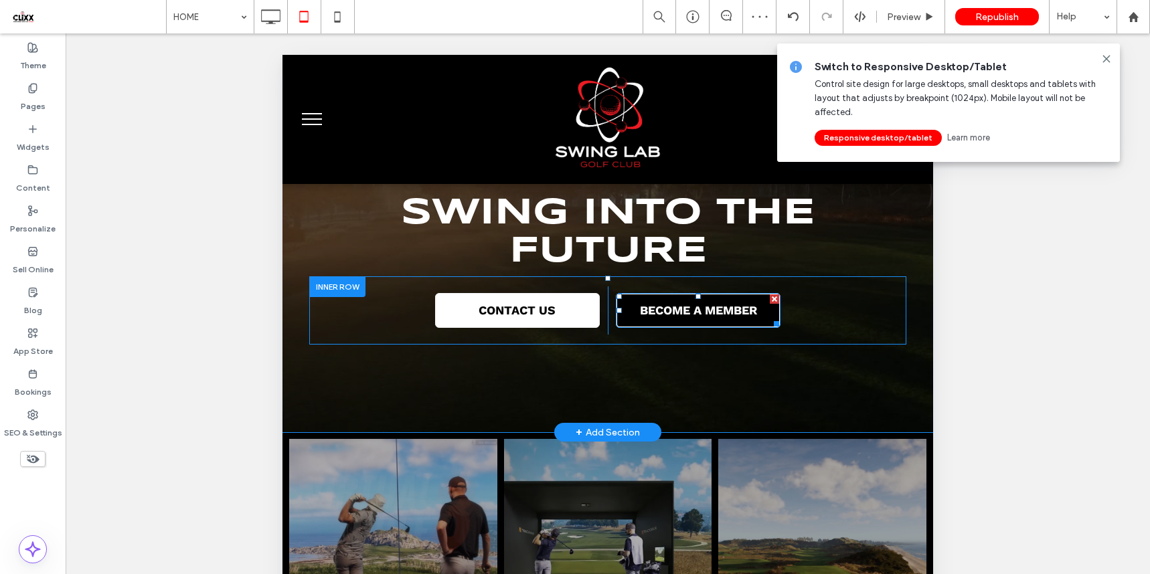
click at [667, 303] on span "BECOME A MEMBER" at bounding box center [698, 310] width 117 height 14
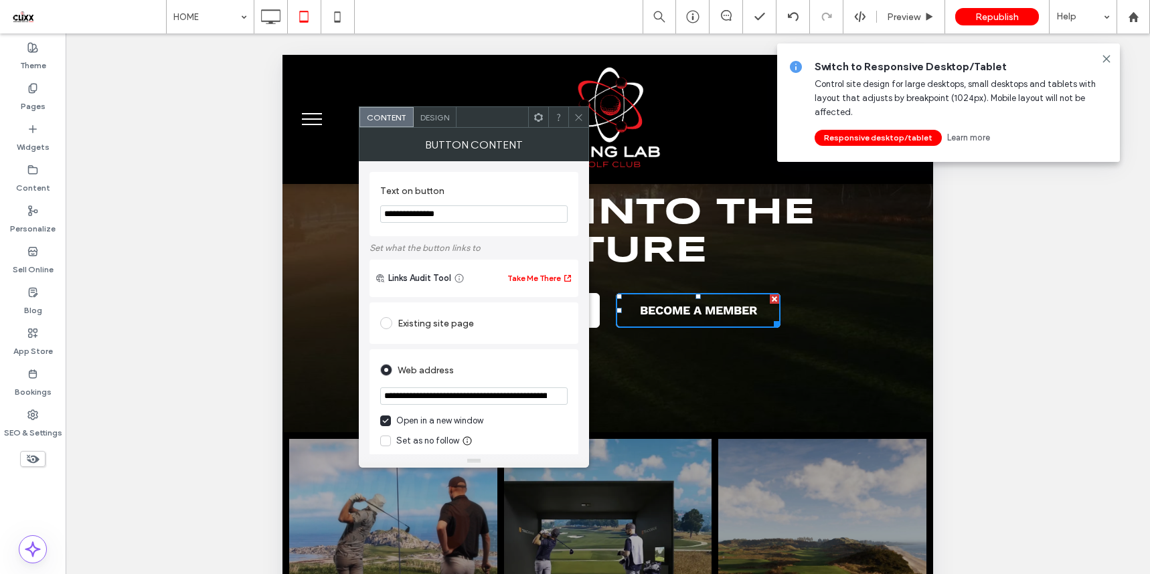
scroll to position [0, 147]
drag, startPoint x: 513, startPoint y: 397, endPoint x: 584, endPoint y: 401, distance: 71.0
click at [584, 401] on div "**********" at bounding box center [474, 307] width 230 height 293
click at [493, 399] on input "**********" at bounding box center [473, 396] width 187 height 19
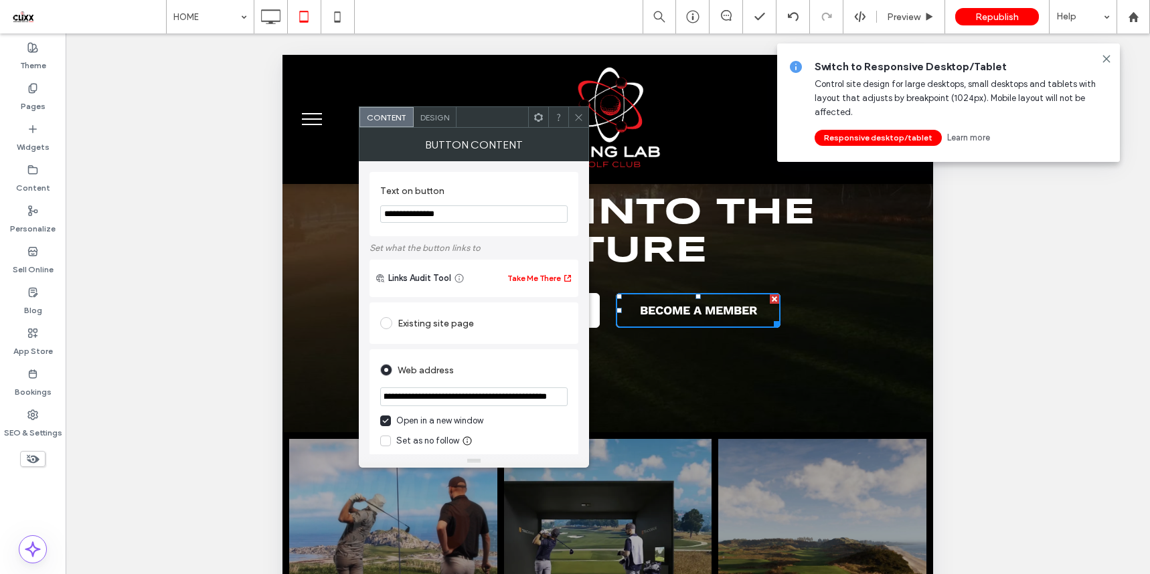
click at [493, 399] on input "**********" at bounding box center [473, 396] width 187 height 19
paste input "url"
type input "**********"
drag, startPoint x: 521, startPoint y: 422, endPoint x: 539, endPoint y: 401, distance: 27.5
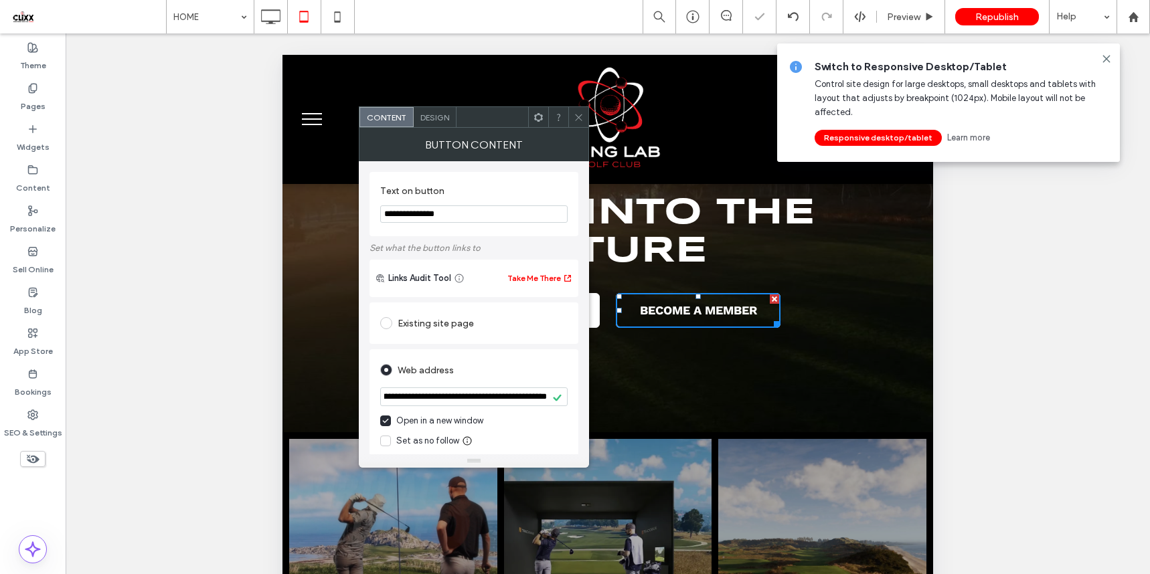
click at [521, 422] on label "Open in a new window" at bounding box center [473, 420] width 187 height 13
drag, startPoint x: 577, startPoint y: 122, endPoint x: 586, endPoint y: 142, distance: 21.9
click at [577, 122] on icon at bounding box center [578, 117] width 10 height 10
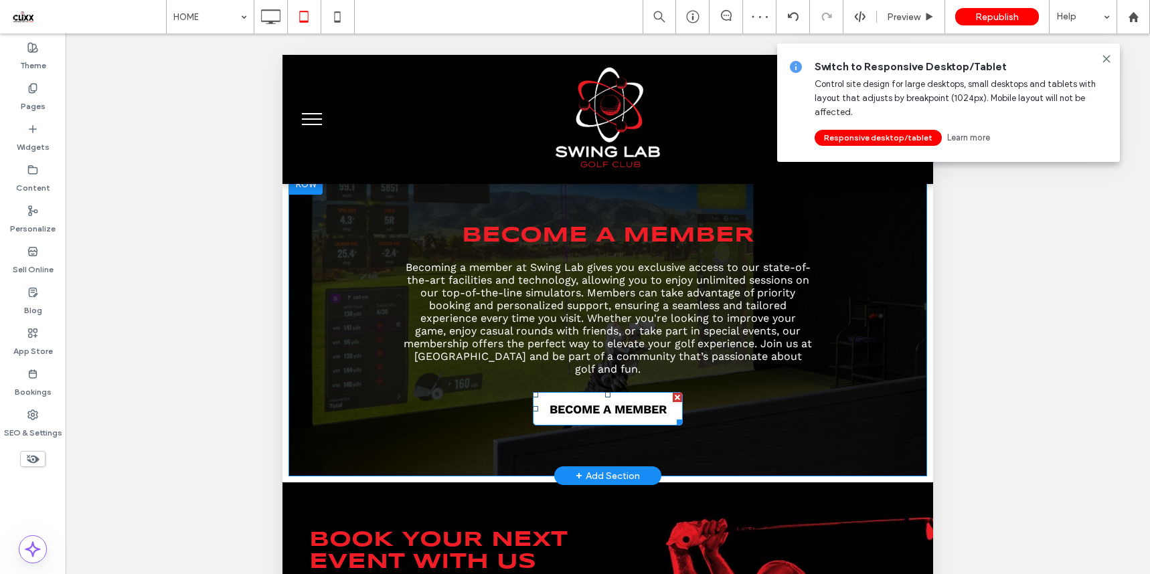
scroll to position [1884, 0]
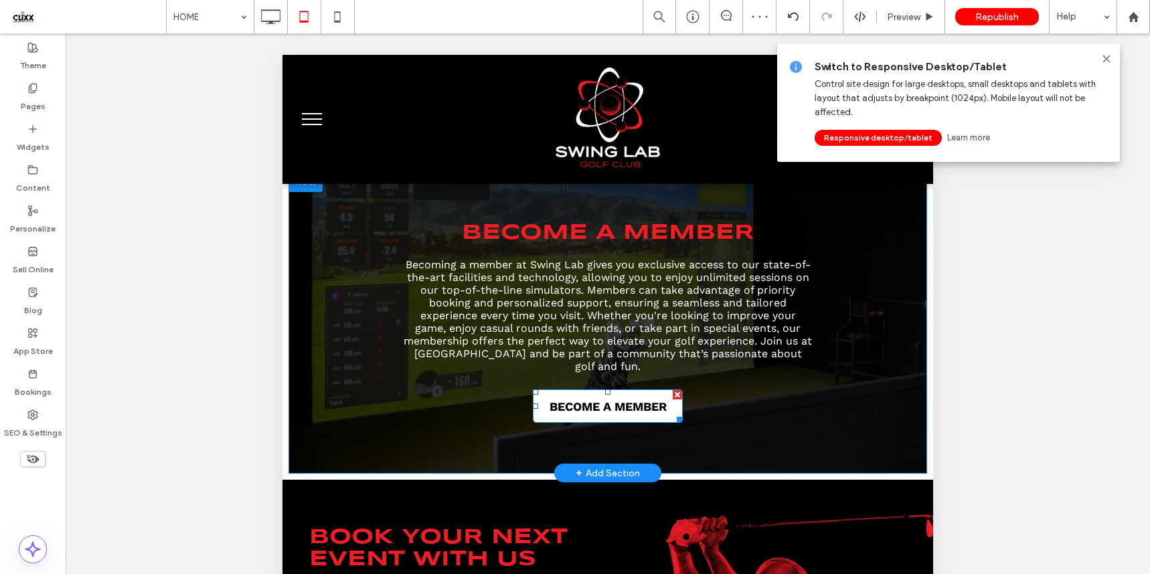
click at [609, 401] on link "BECOME A MEMBER" at bounding box center [608, 405] width 150 height 33
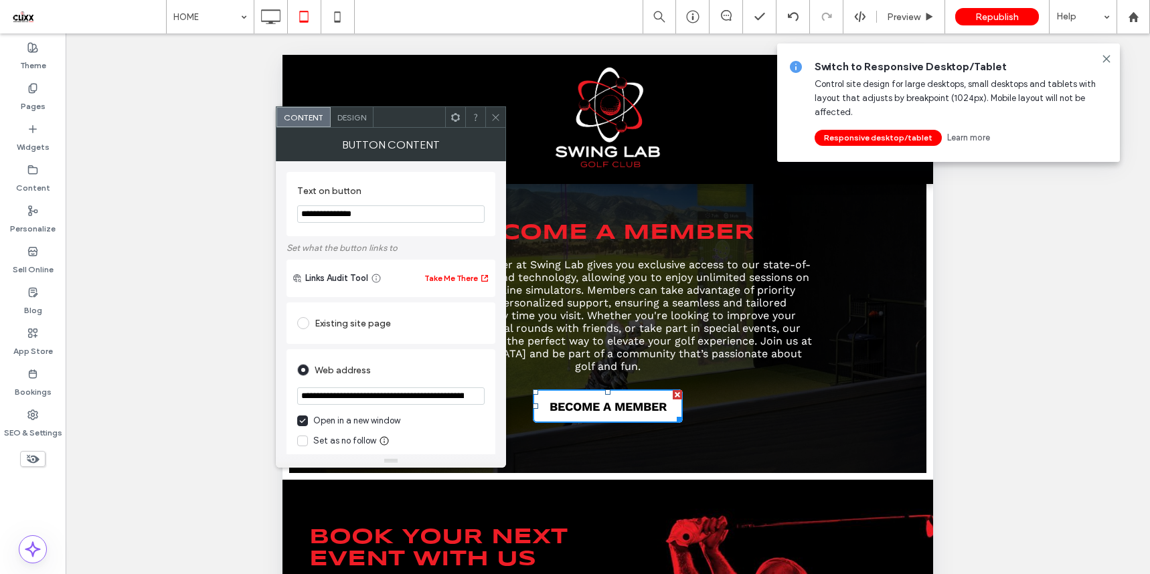
scroll to position [0, 113]
drag, startPoint x: 723, startPoint y: 456, endPoint x: 521, endPoint y: 365, distance: 220.7
drag, startPoint x: 496, startPoint y: 118, endPoint x: 504, endPoint y: 122, distance: 9.0
click at [496, 118] on icon at bounding box center [495, 117] width 10 height 10
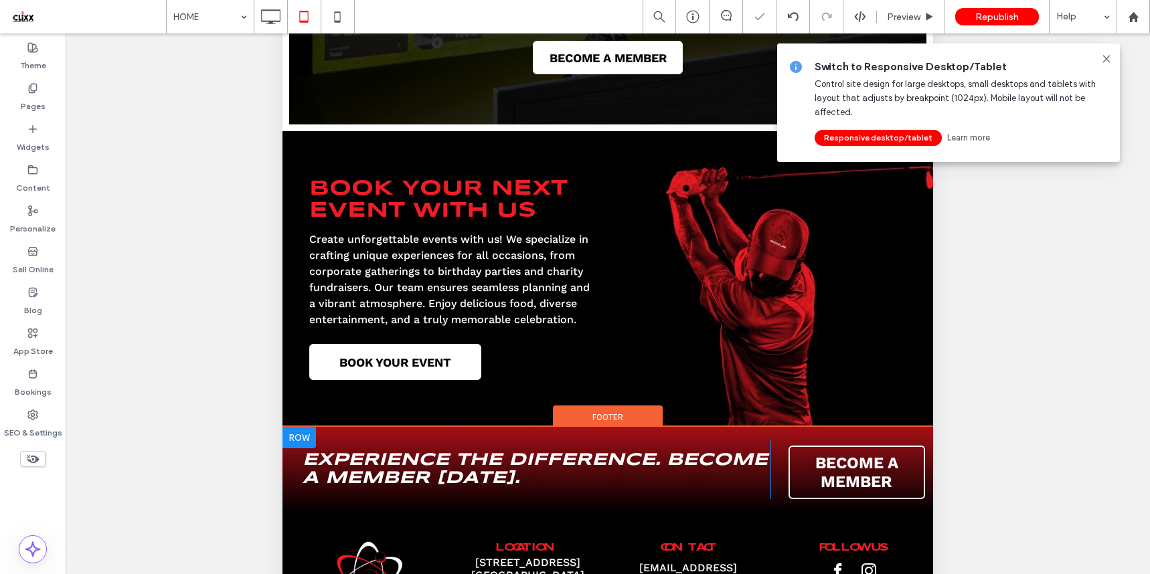
scroll to position [359, 0]
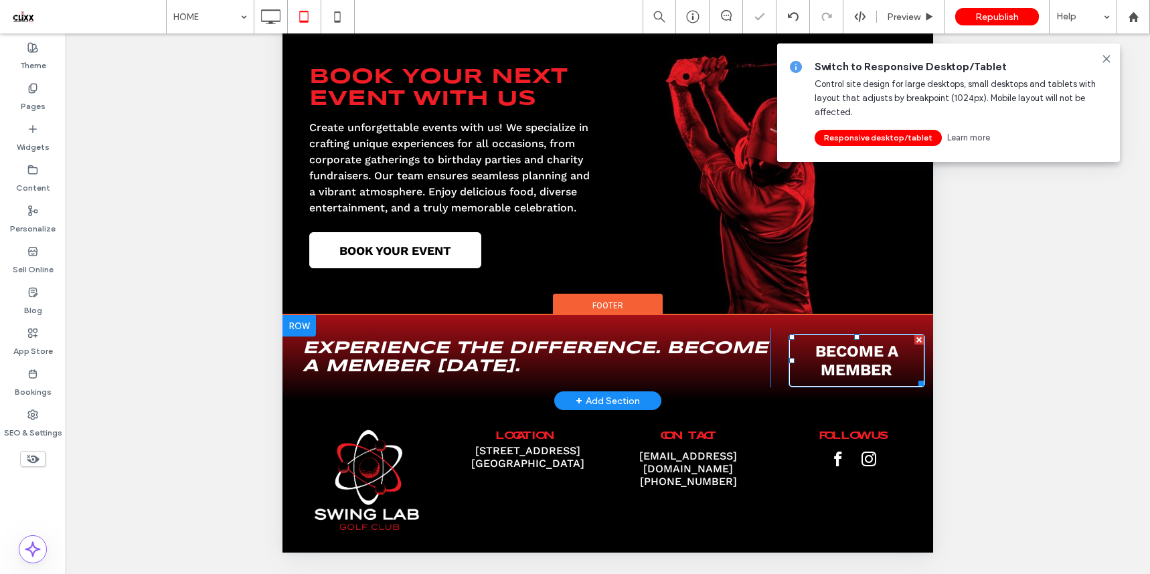
click at [826, 349] on span "BECOME A MEMBER" at bounding box center [856, 360] width 124 height 37
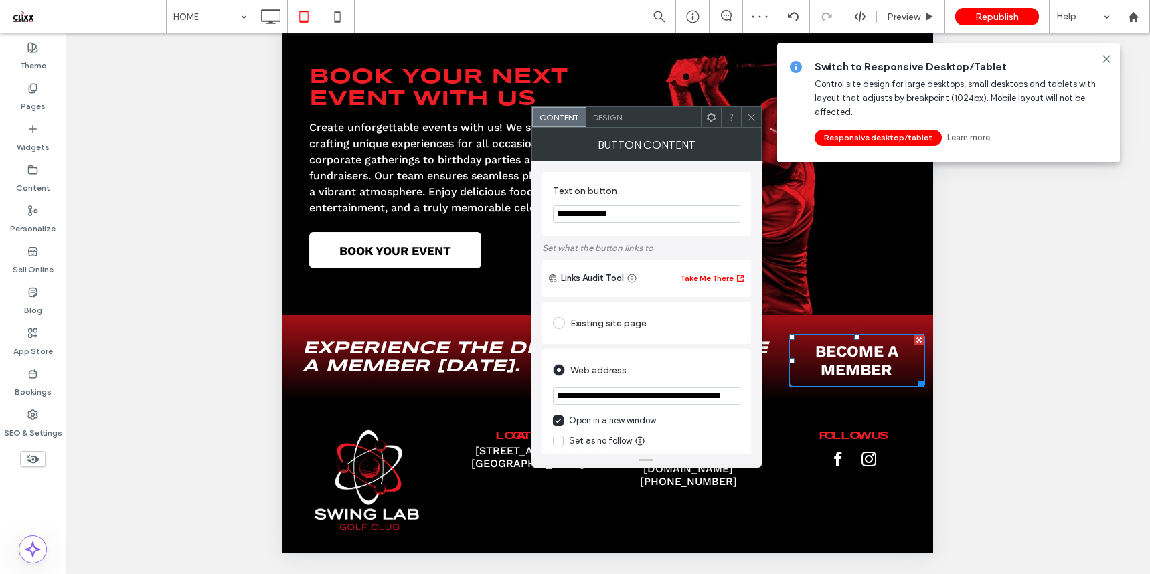
scroll to position [0, 0]
drag, startPoint x: 668, startPoint y: 399, endPoint x: 751, endPoint y: 400, distance: 83.0
click at [751, 400] on div "**********" at bounding box center [646, 307] width 230 height 293
drag, startPoint x: 754, startPoint y: 115, endPoint x: 742, endPoint y: 109, distance: 13.5
click at [754, 115] on icon at bounding box center [751, 117] width 10 height 10
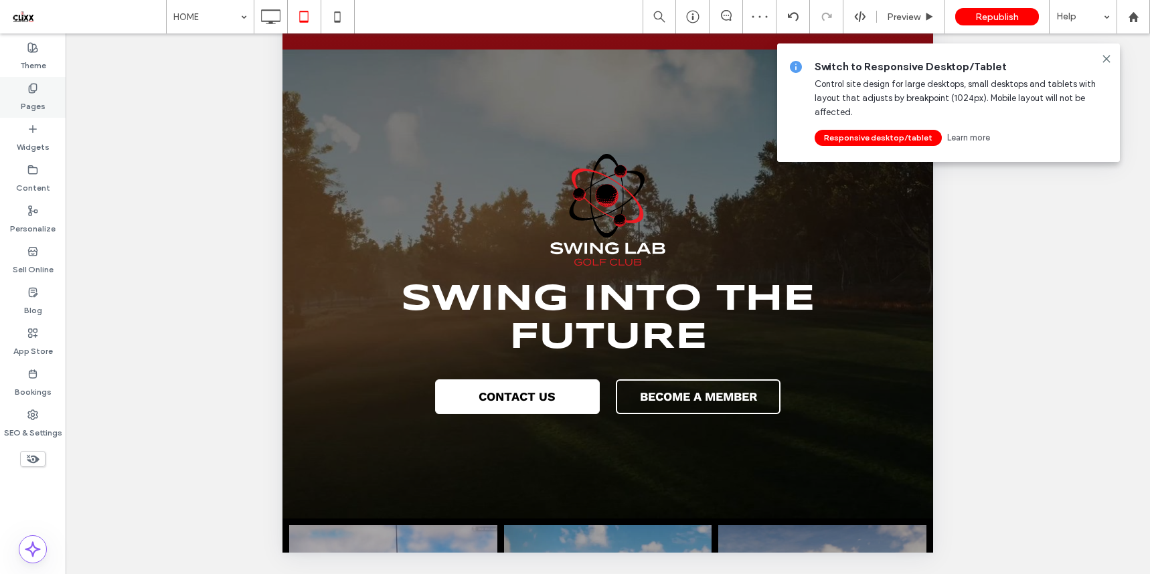
click at [22, 90] on div "Pages" at bounding box center [33, 97] width 66 height 41
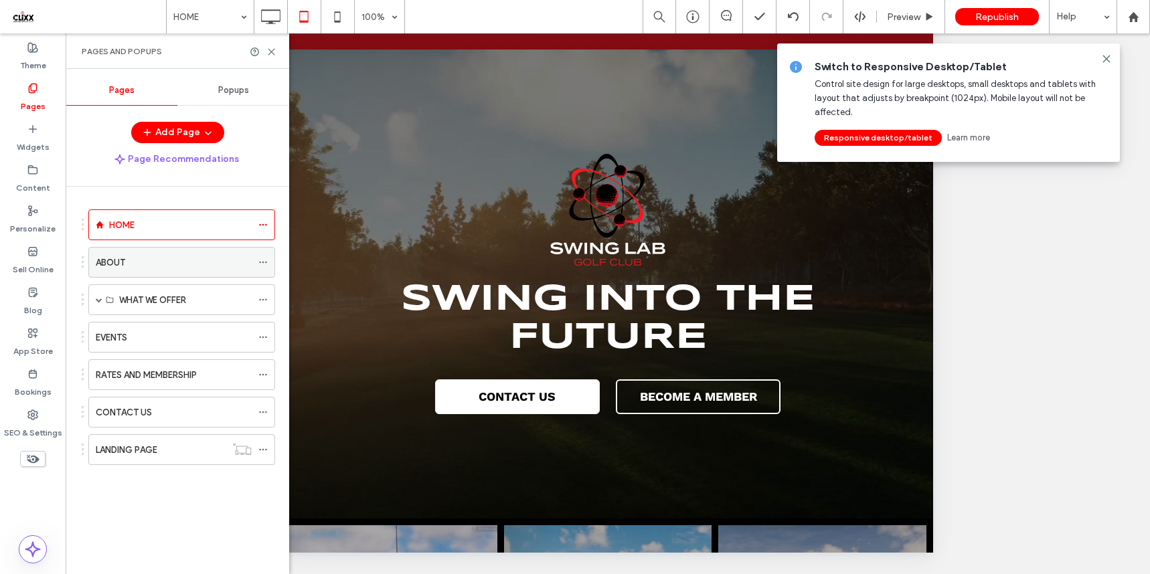
click at [128, 267] on div "ABOUT" at bounding box center [174, 263] width 156 height 14
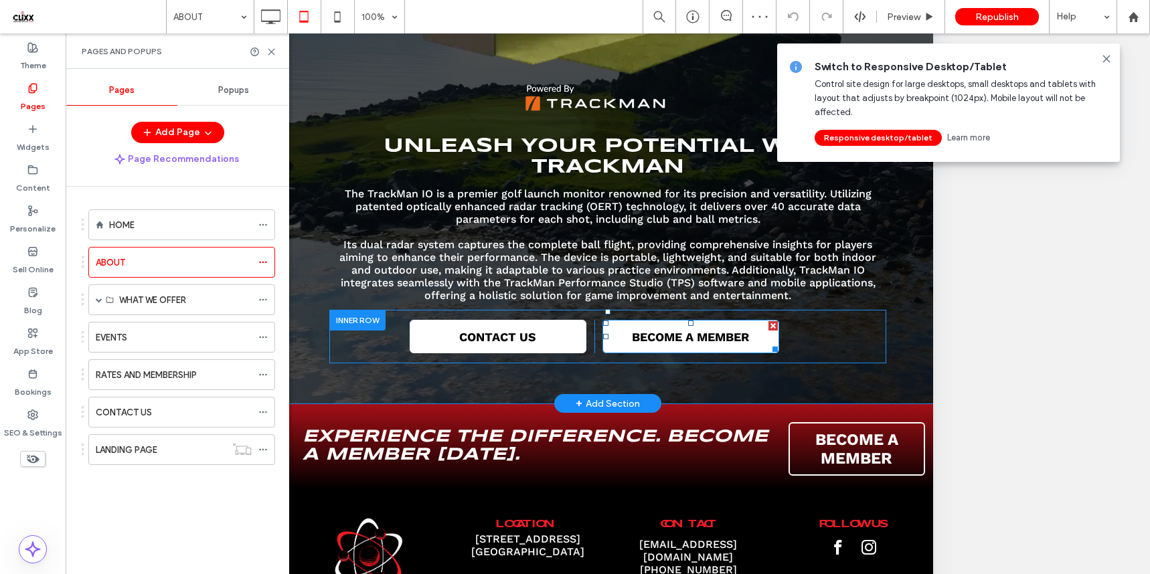
click at [747, 339] on span "BECOME A MEMBER" at bounding box center [690, 337] width 117 height 14
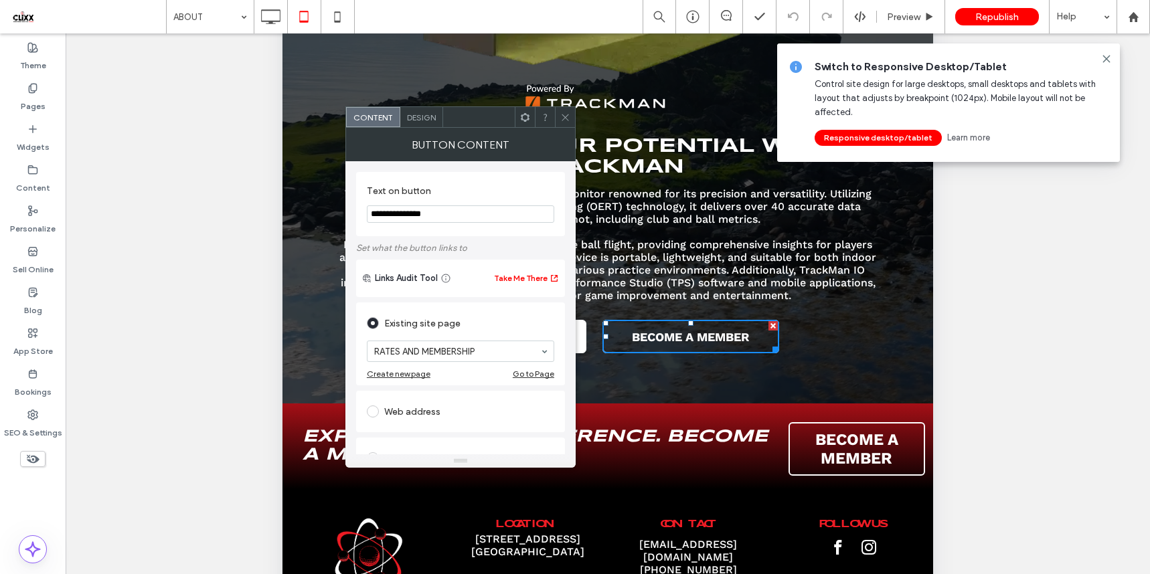
click at [562, 114] on use at bounding box center [564, 117] width 7 height 7
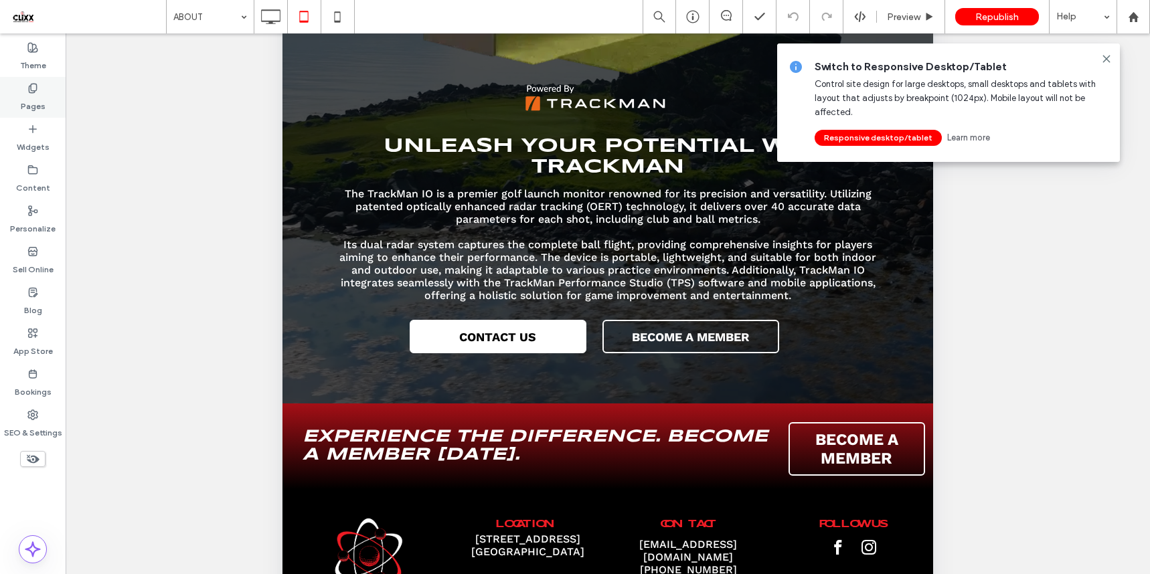
click at [5, 94] on div "Pages" at bounding box center [33, 97] width 66 height 41
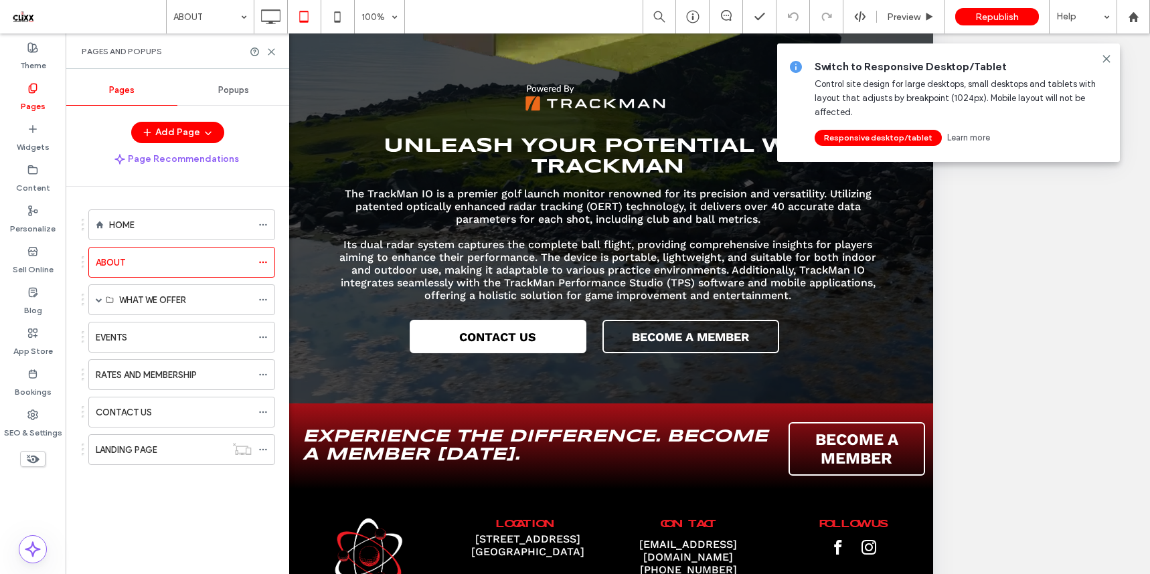
click at [129, 370] on label "RATES AND MEMBERSHIP" at bounding box center [146, 374] width 101 height 23
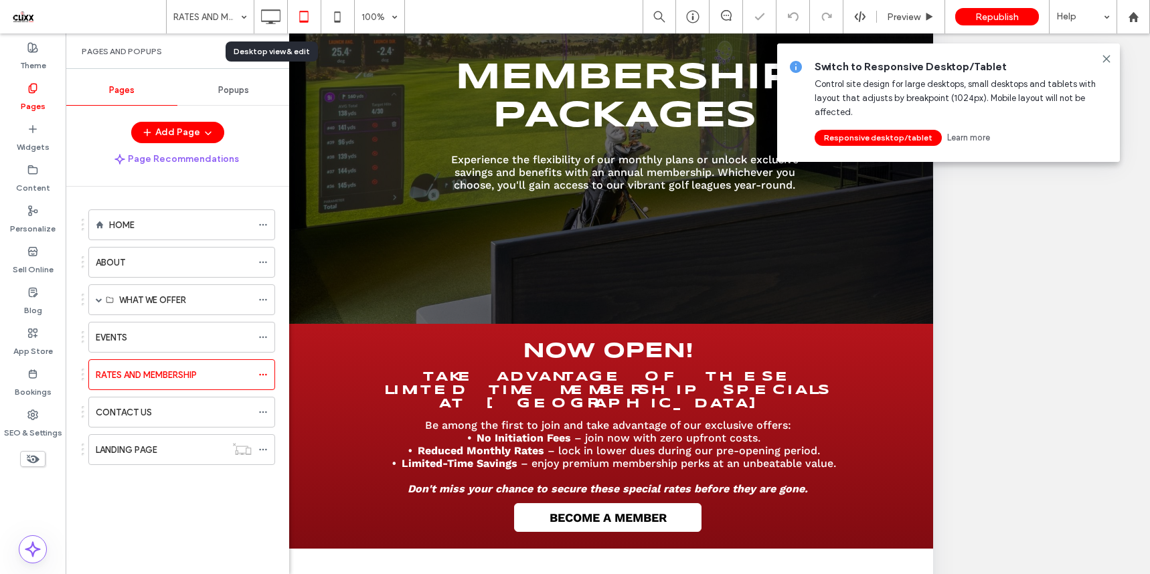
click at [268, 19] on icon at bounding box center [270, 16] width 27 height 27
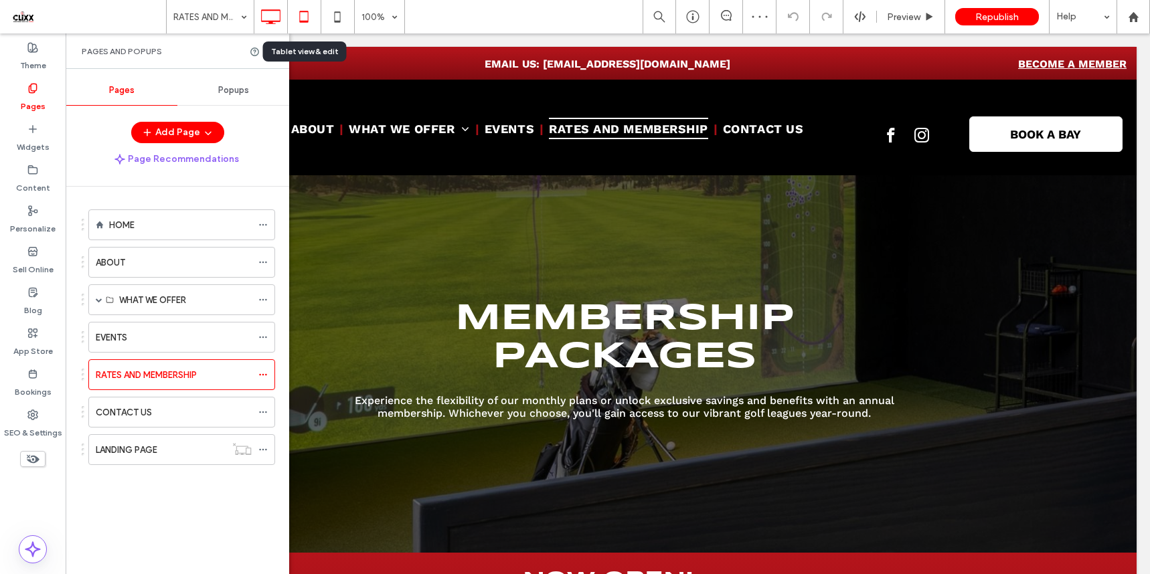
click at [302, 19] on icon at bounding box center [303, 16] width 27 height 27
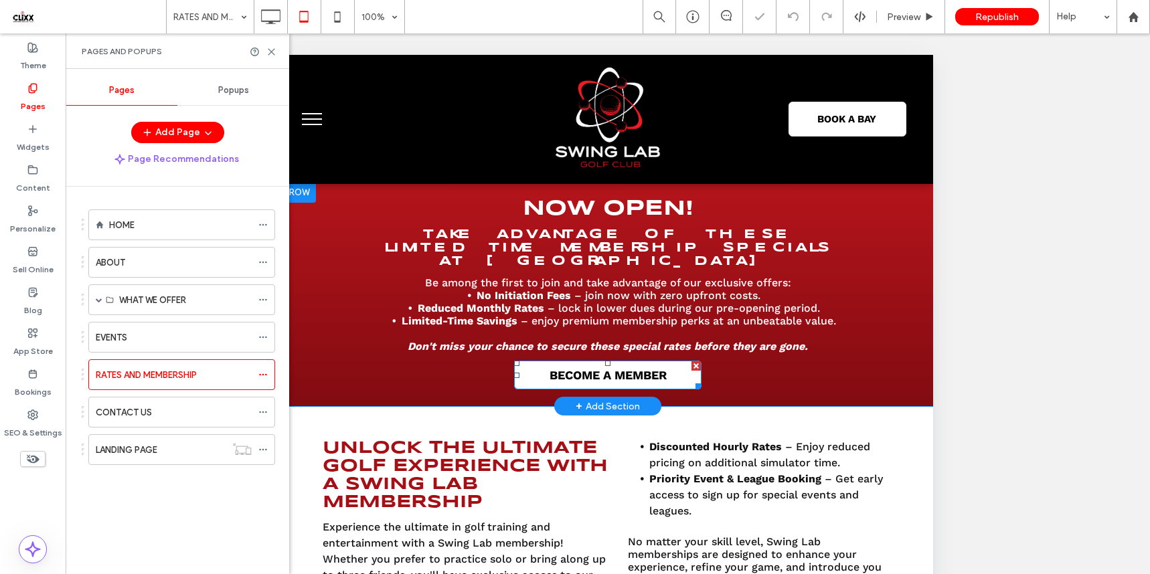
click at [654, 361] on link "BECOME A MEMBER" at bounding box center [607, 375] width 187 height 29
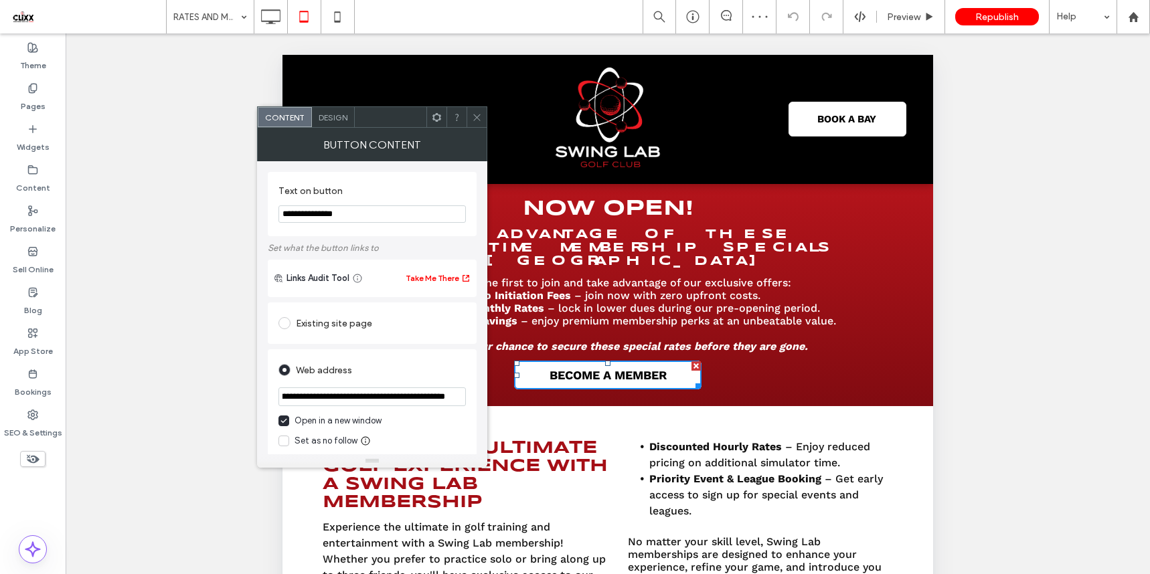
drag, startPoint x: 649, startPoint y: 450, endPoint x: 529, endPoint y: 407, distance: 127.2
drag, startPoint x: 211, startPoint y: 74, endPoint x: 465, endPoint y: 114, distance: 256.8
click at [464, 114] on div at bounding box center [456, 117] width 20 height 20
click at [343, 25] on icon at bounding box center [337, 16] width 27 height 27
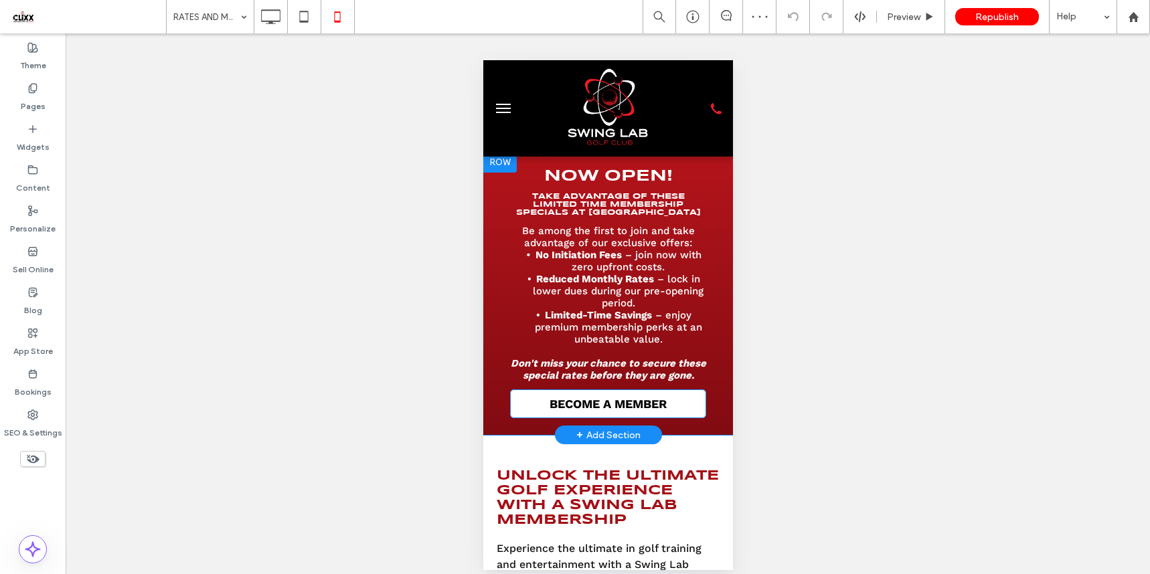
click at [600, 403] on link "BECOME A MEMBER" at bounding box center [607, 403] width 196 height 29
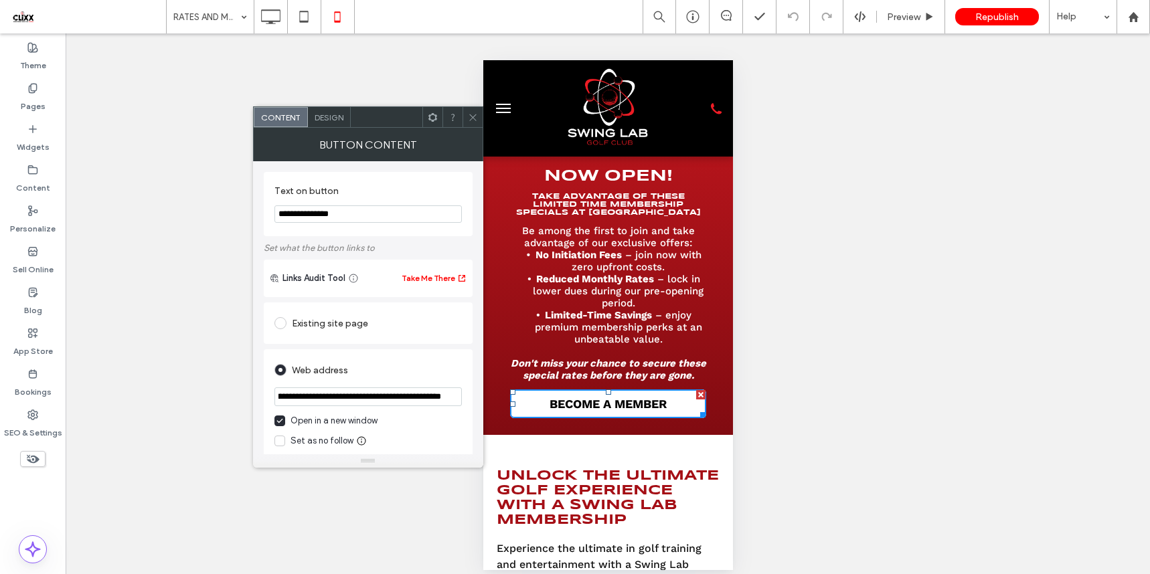
drag, startPoint x: 895, startPoint y: 452, endPoint x: 509, endPoint y: 392, distance: 391.3
click at [472, 113] on icon at bounding box center [473, 117] width 10 height 10
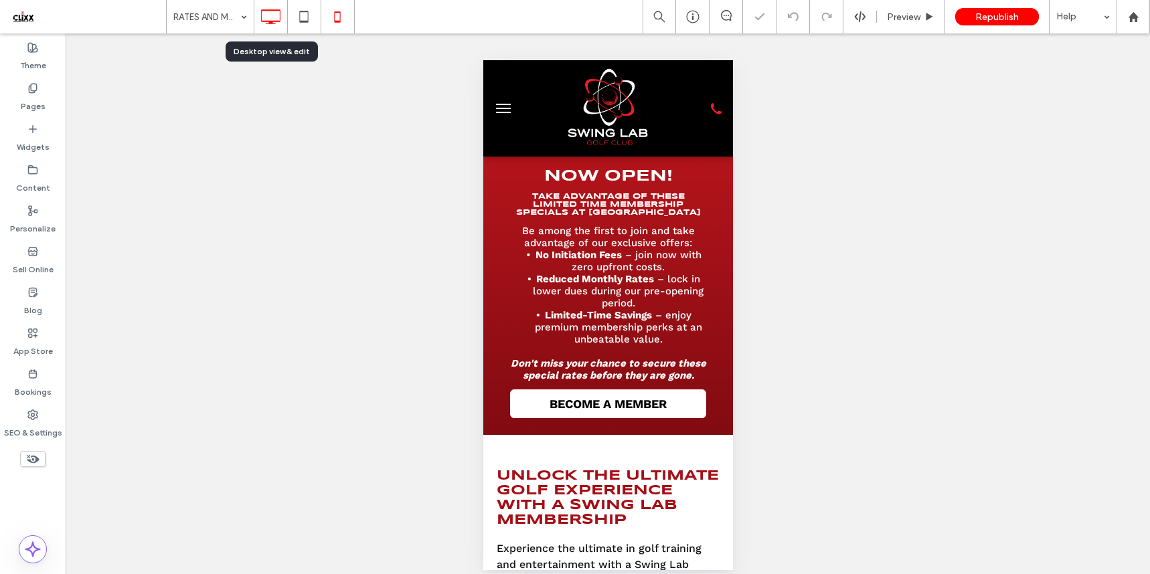
click at [273, 17] on icon at bounding box center [270, 16] width 27 height 27
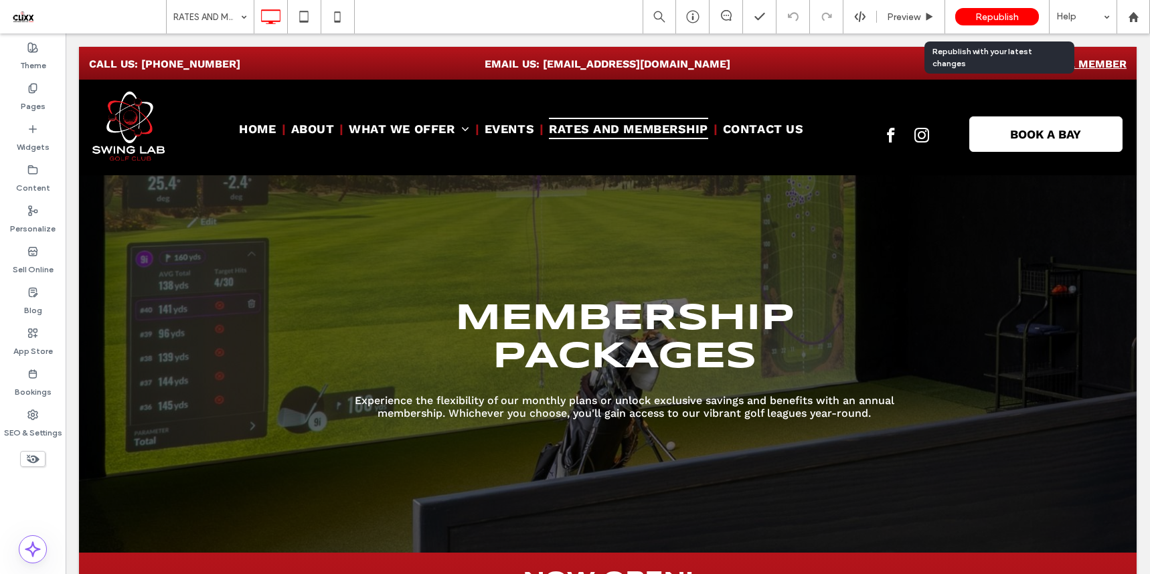
click at [978, 18] on span "Republish" at bounding box center [996, 16] width 43 height 11
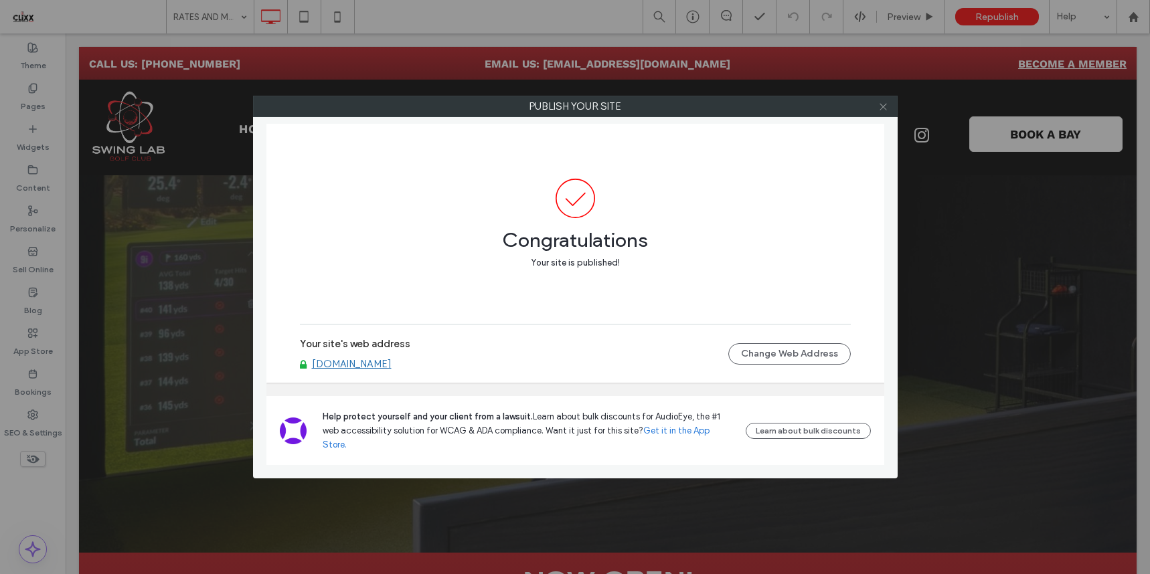
click at [883, 106] on use at bounding box center [882, 106] width 7 height 7
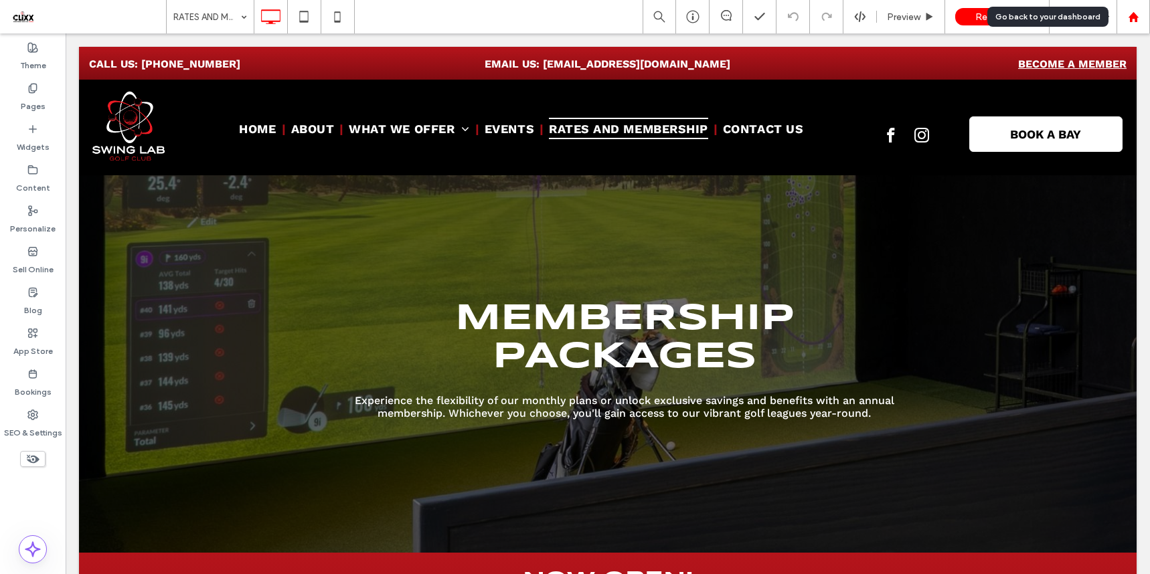
click at [1134, 29] on div at bounding box center [1132, 16] width 33 height 33
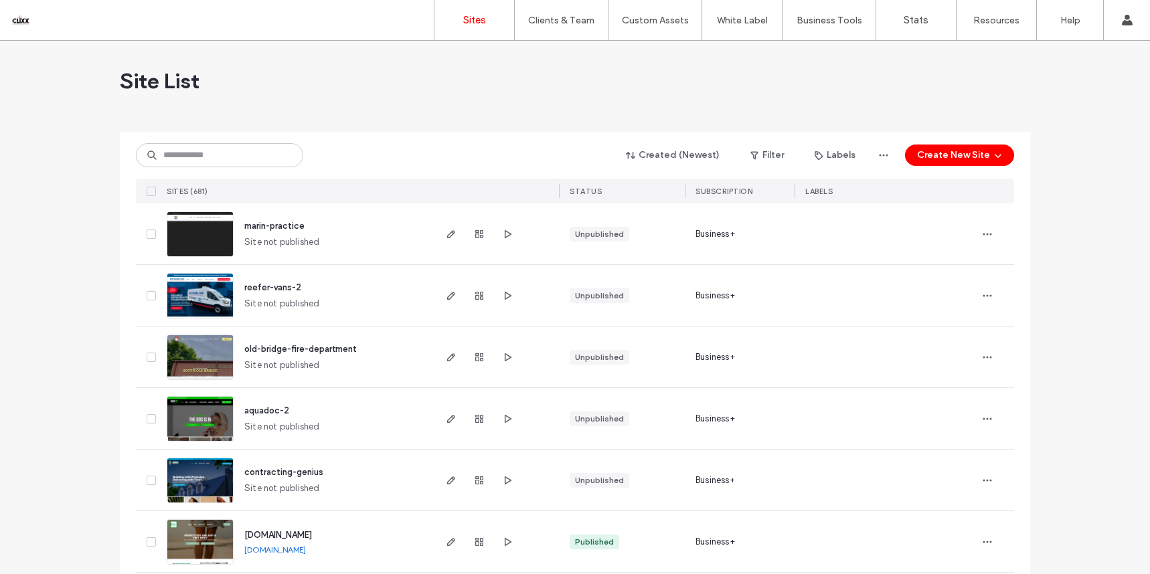
click at [150, 295] on span at bounding box center [151, 295] width 9 height 9
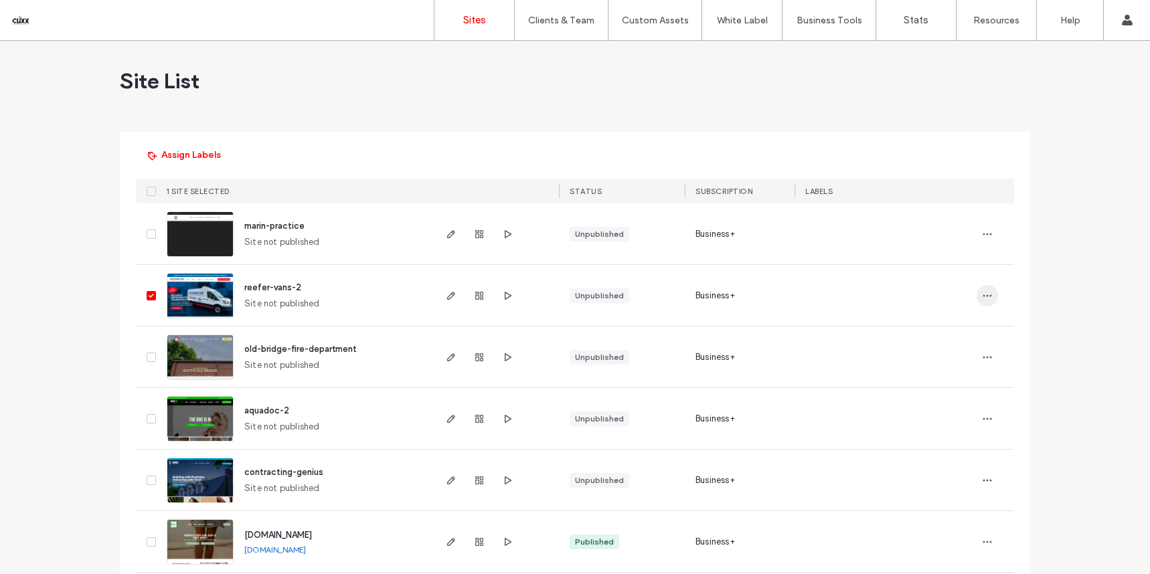
click at [982, 294] on icon "button" at bounding box center [987, 295] width 11 height 11
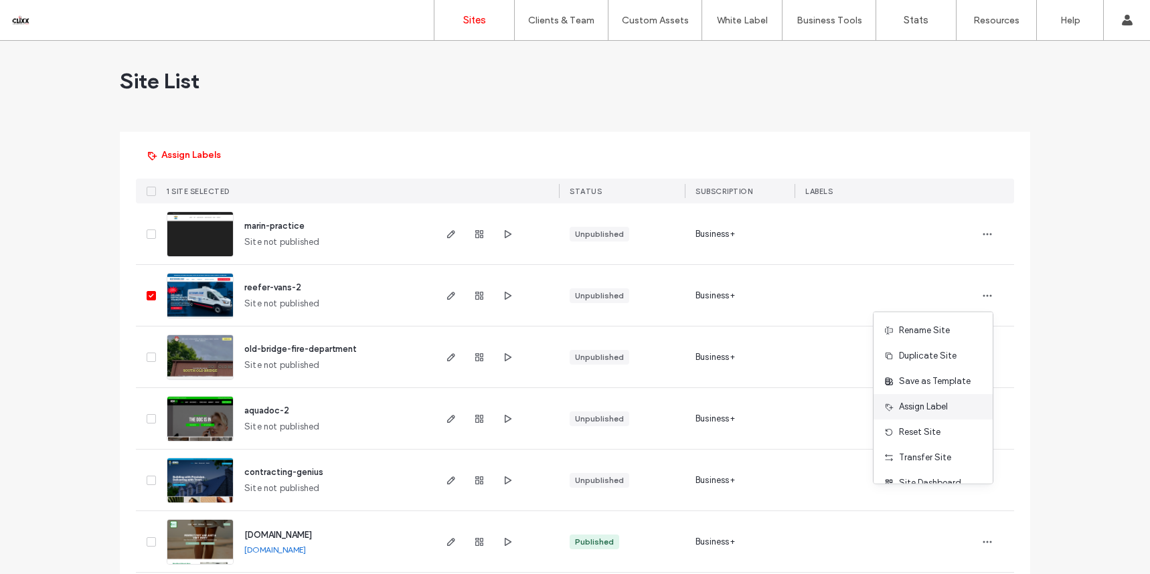
scroll to position [43, 0]
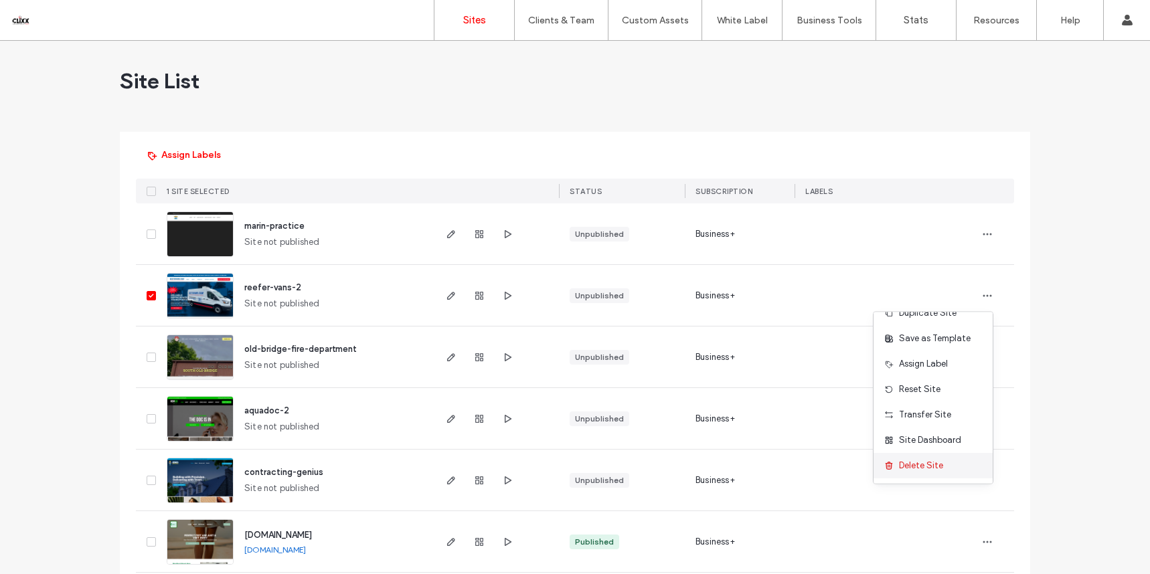
click at [911, 468] on span "Delete Site" at bounding box center [921, 465] width 44 height 13
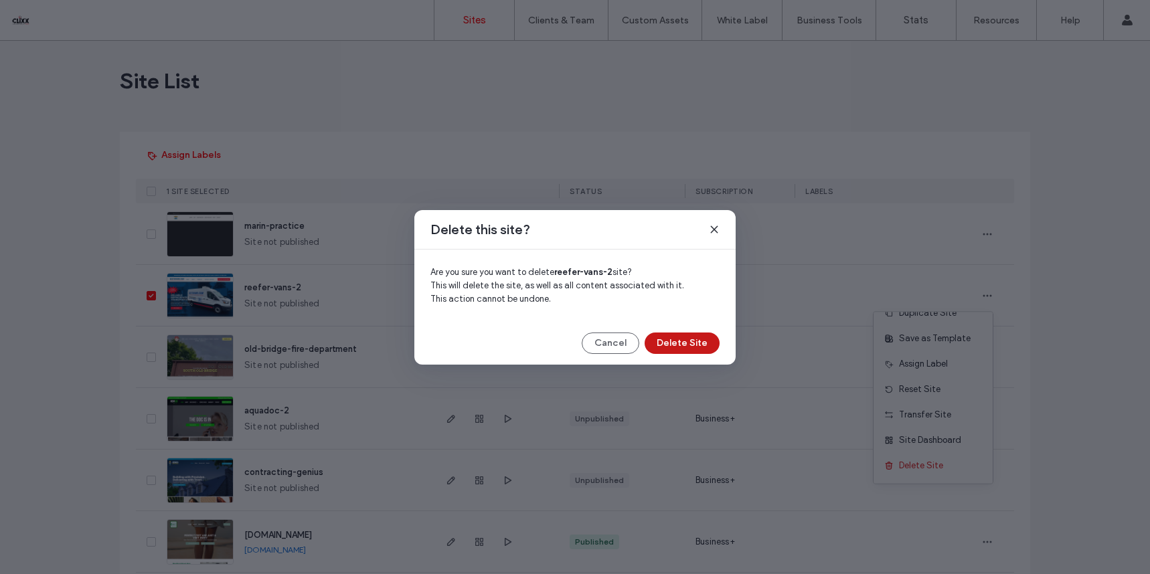
click at [700, 345] on button "Delete Site" at bounding box center [681, 343] width 75 height 21
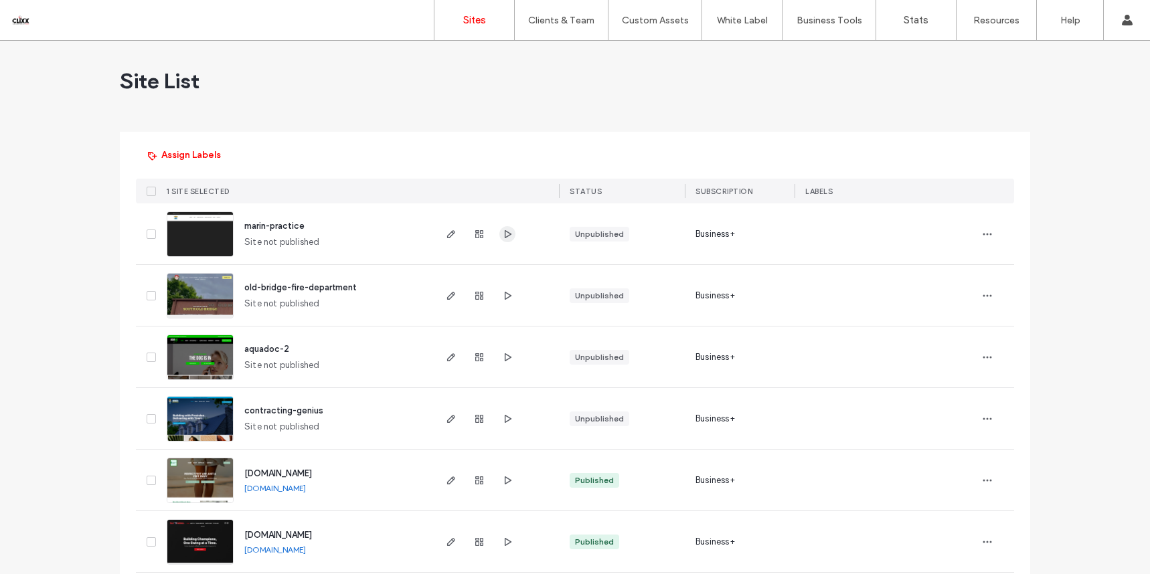
click at [503, 232] on icon "button" at bounding box center [507, 234] width 11 height 11
